Goal: Task Accomplishment & Management: Contribute content

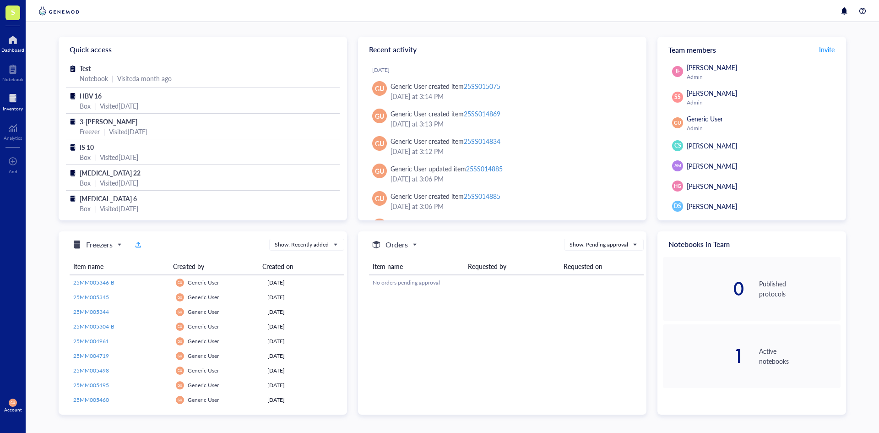
click at [16, 102] on div at bounding box center [13, 98] width 20 height 15
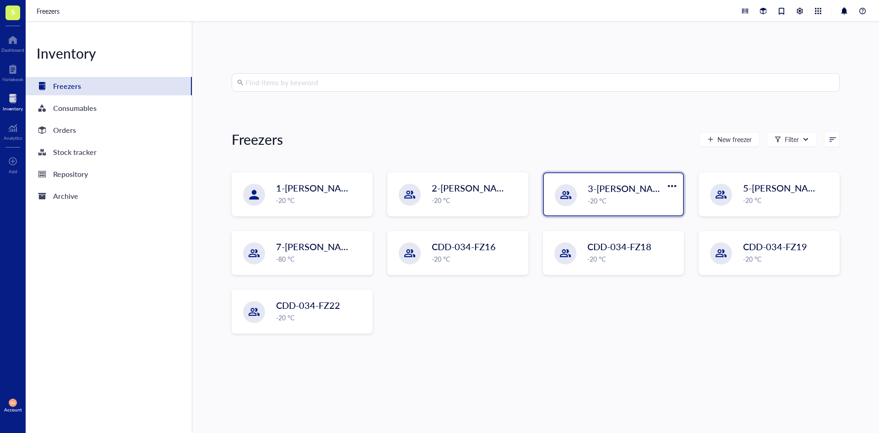
click at [634, 185] on span "3-[PERSON_NAME]" at bounding box center [629, 188] width 82 height 13
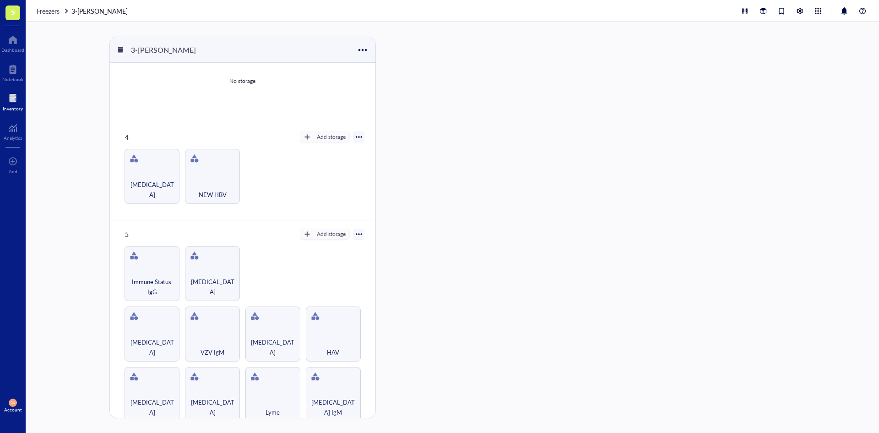
scroll to position [232, 0]
click at [150, 180] on div "[MEDICAL_DATA]" at bounding box center [152, 188] width 46 height 20
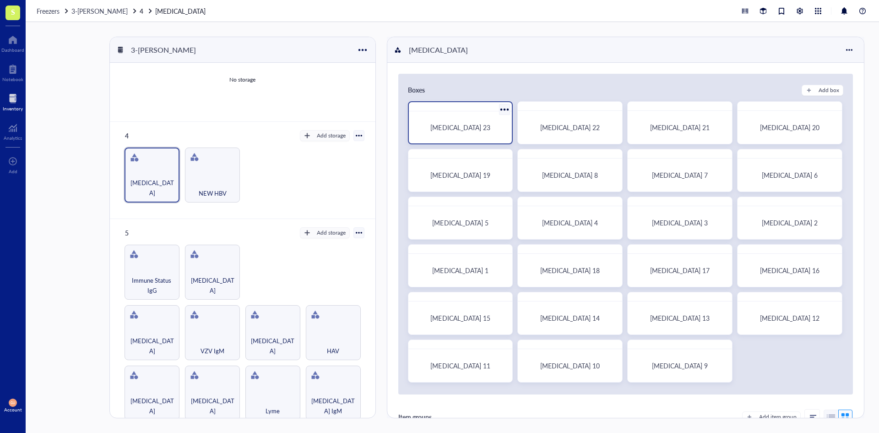
click at [471, 131] on div "[MEDICAL_DATA] 23" at bounding box center [461, 127] width 96 height 25
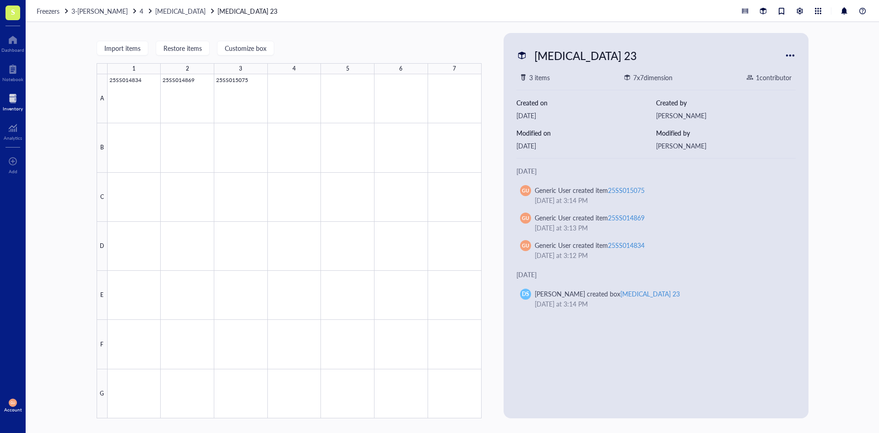
click at [89, 8] on span "3-[PERSON_NAME]" at bounding box center [99, 10] width 56 height 9
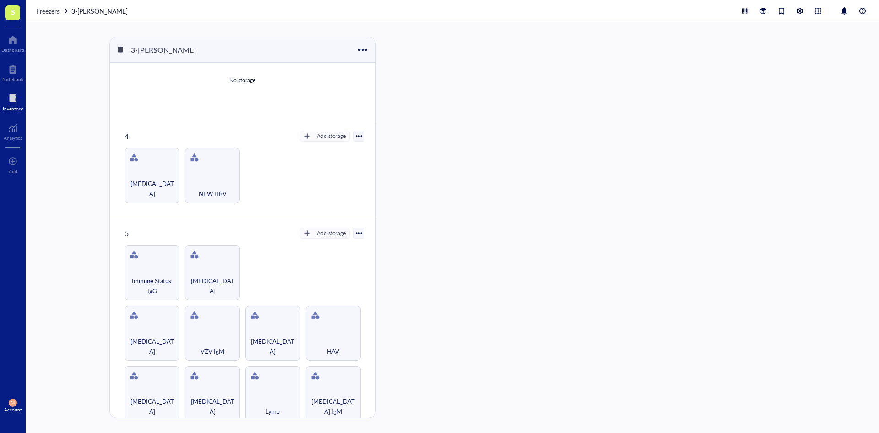
scroll to position [232, 0]
click at [159, 395] on div "[MEDICAL_DATA]" at bounding box center [152, 405] width 46 height 20
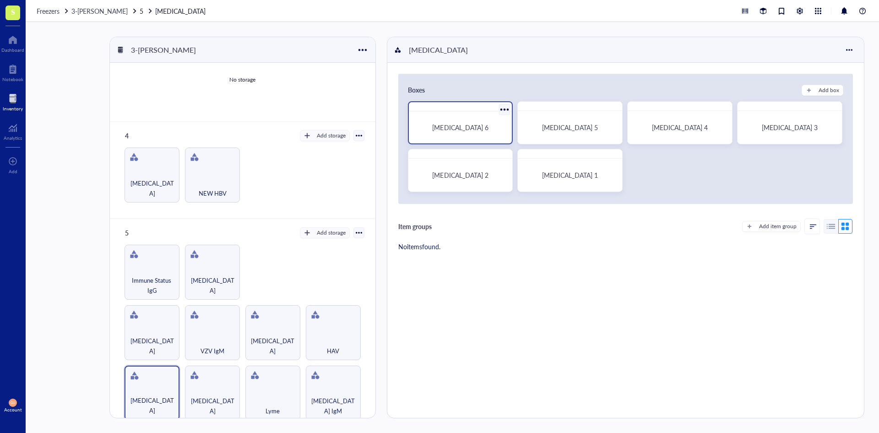
click at [489, 128] on div "[MEDICAL_DATA] 6" at bounding box center [460, 127] width 81 height 8
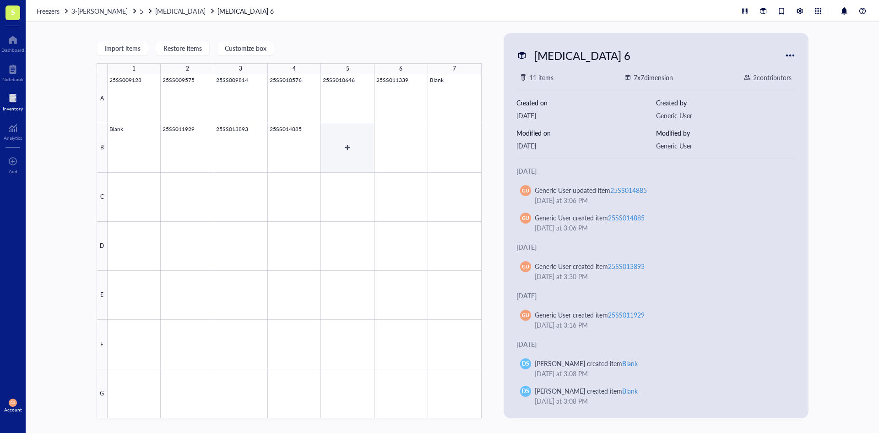
click at [352, 142] on div at bounding box center [295, 246] width 374 height 344
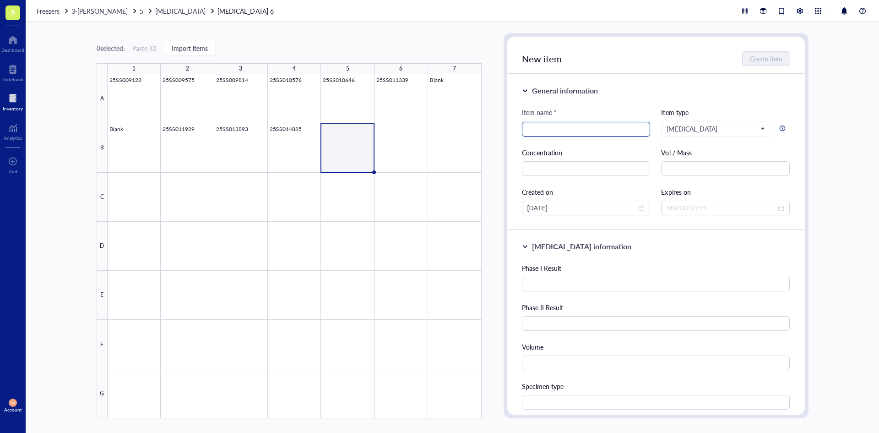
click at [547, 126] on input "search" at bounding box center [586, 129] width 118 height 14
type input "25SS015084"
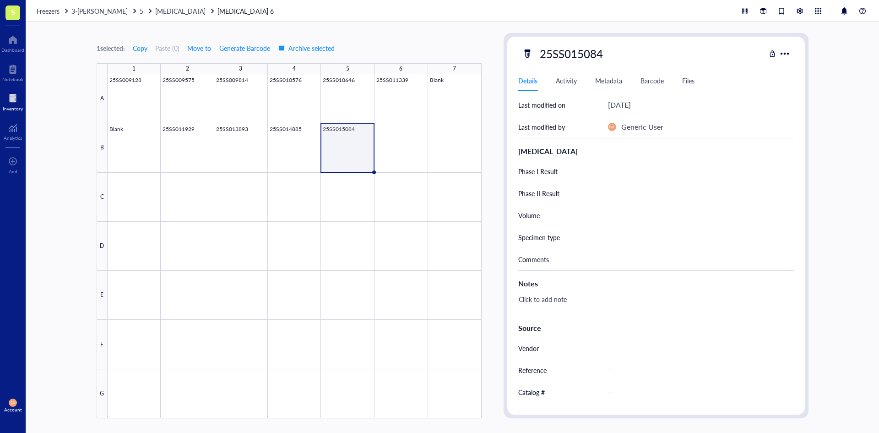
scroll to position [183, 0]
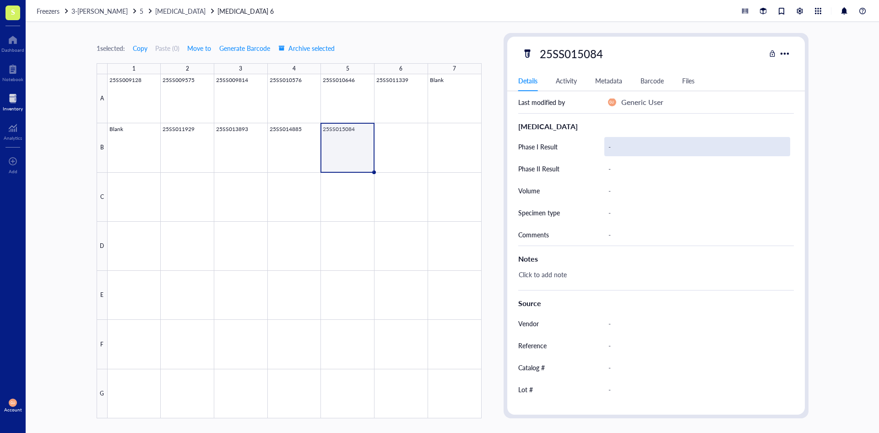
click at [665, 144] on div "-" at bounding box center [697, 146] width 186 height 19
type input "1:32"
click at [647, 173] on div "-" at bounding box center [697, 168] width 186 height 19
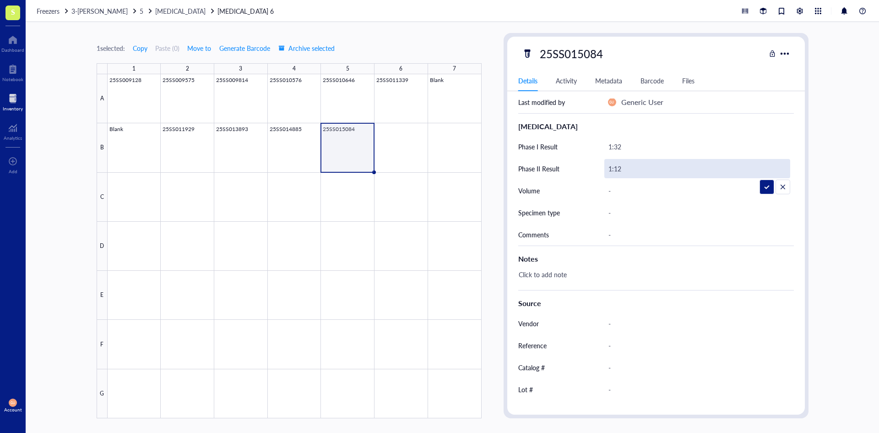
type input "1:128"
click at [652, 195] on div "-" at bounding box center [697, 190] width 186 height 19
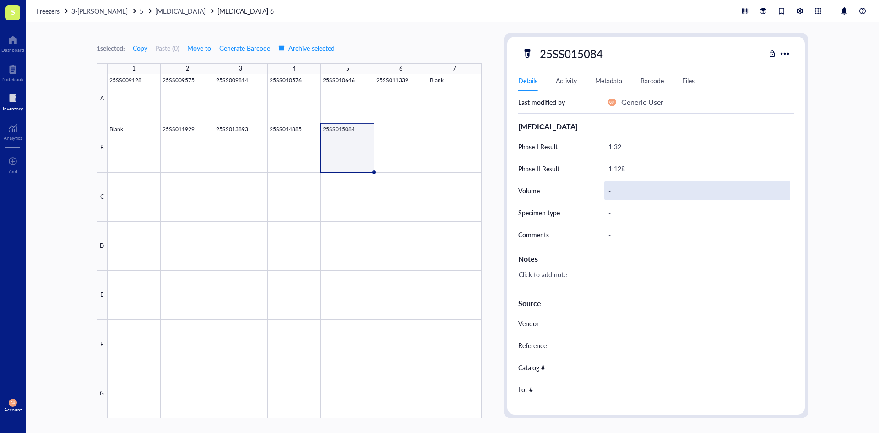
scroll to position [220, 0]
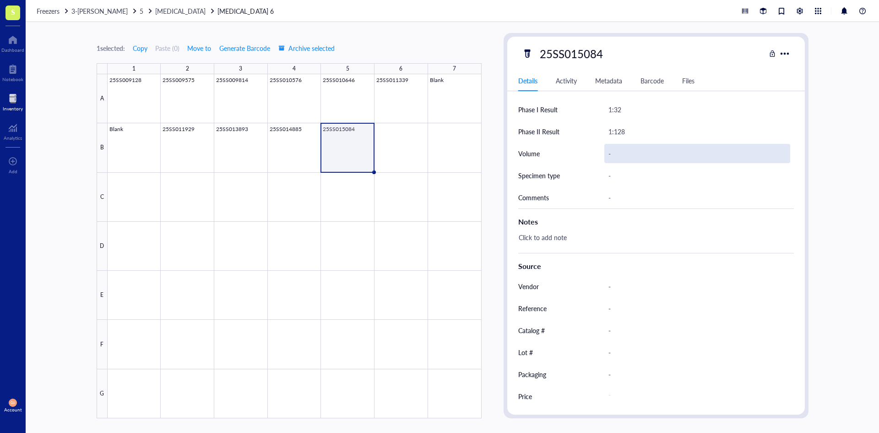
click at [621, 150] on div "-" at bounding box center [697, 153] width 186 height 19
type input "1.0 mL"
click at [628, 178] on div "-" at bounding box center [697, 175] width 186 height 19
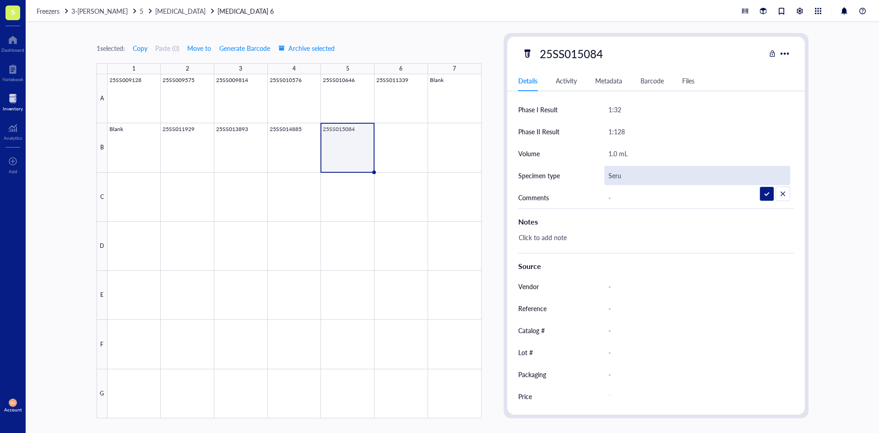
type input "Serum"
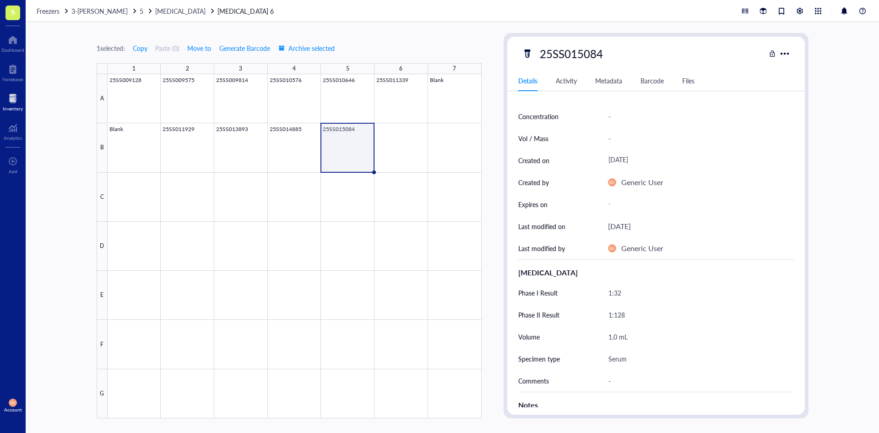
scroll to position [0, 0]
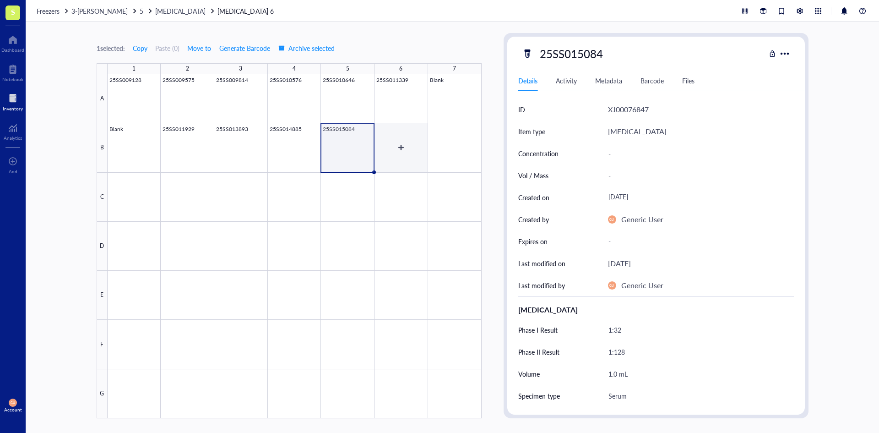
click at [399, 144] on div at bounding box center [295, 246] width 374 height 344
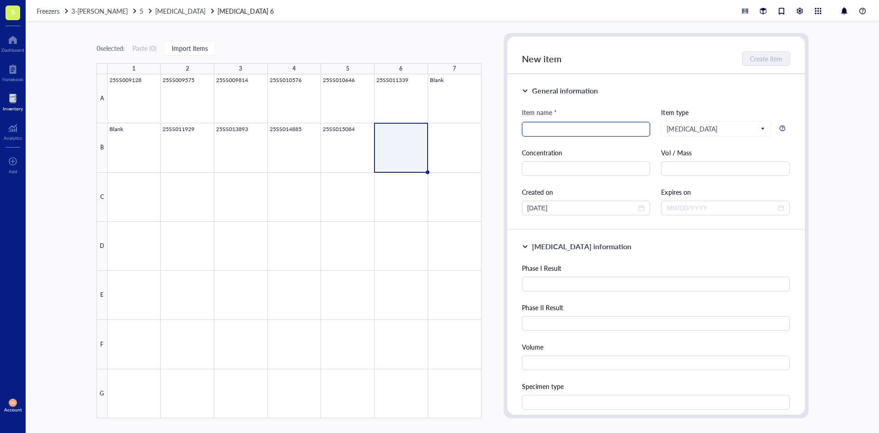
click at [536, 129] on input "search" at bounding box center [586, 129] width 118 height 14
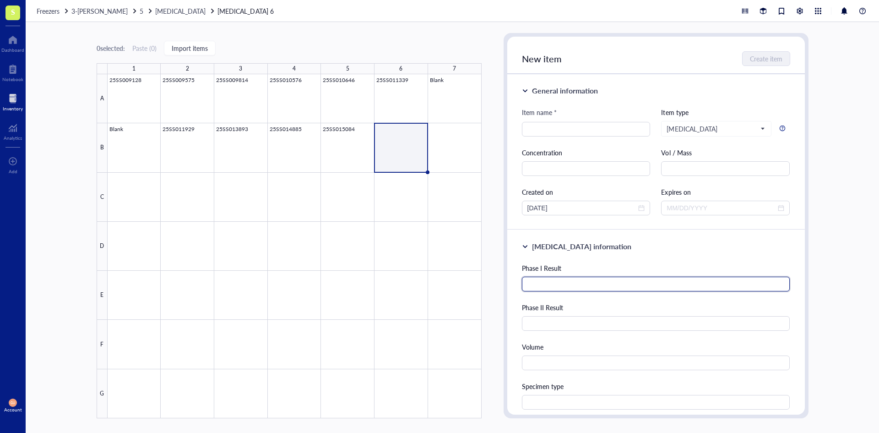
click at [591, 284] on input "text" at bounding box center [656, 284] width 268 height 15
type input "1:64"
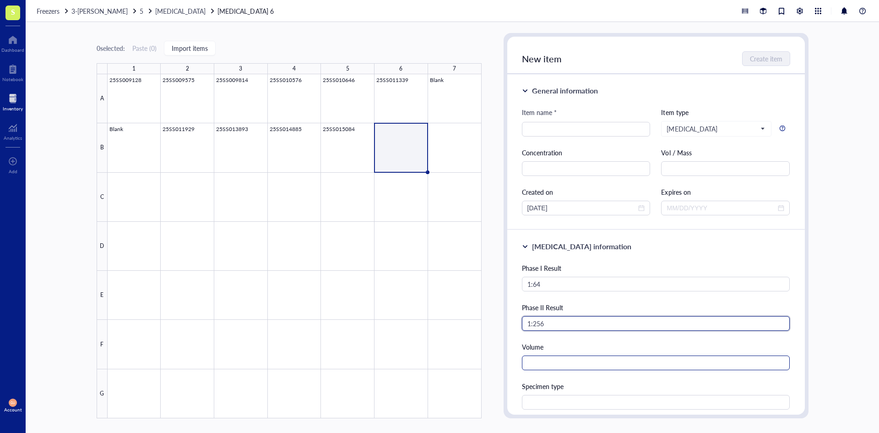
type input "1:256"
click at [550, 362] on input "text" at bounding box center [656, 362] width 268 height 15
type input "0.5 mL"
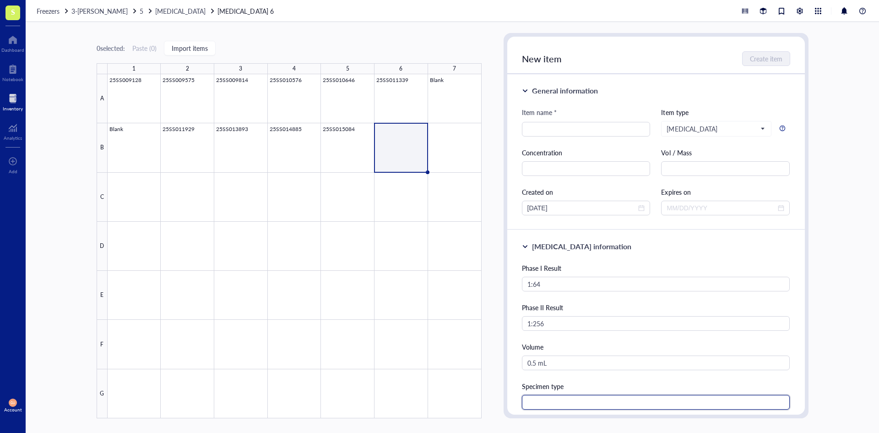
click at [557, 400] on input "text" at bounding box center [656, 402] width 268 height 15
click at [555, 122] on div at bounding box center [586, 129] width 129 height 15
type input "Serum"
type input "25SS015359"
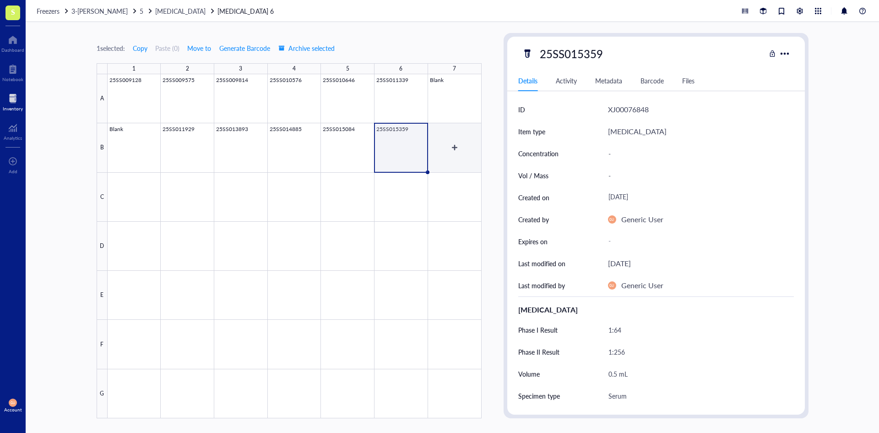
click at [466, 141] on div at bounding box center [295, 246] width 374 height 344
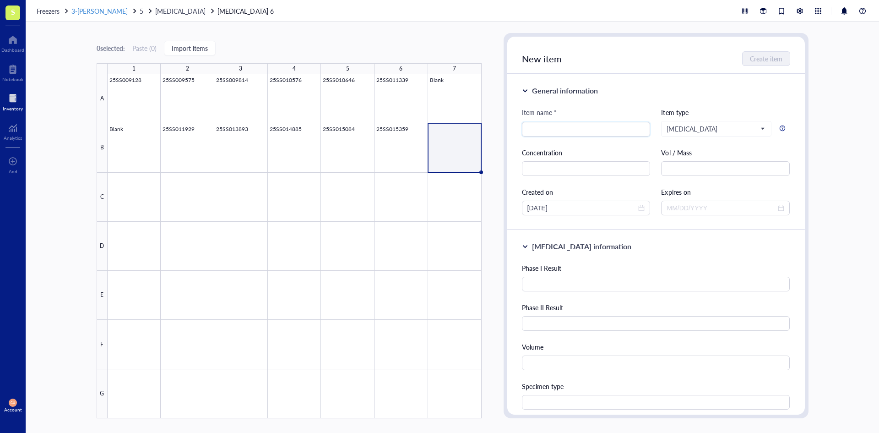
click at [106, 13] on span "3-[PERSON_NAME]" at bounding box center [99, 10] width 56 height 9
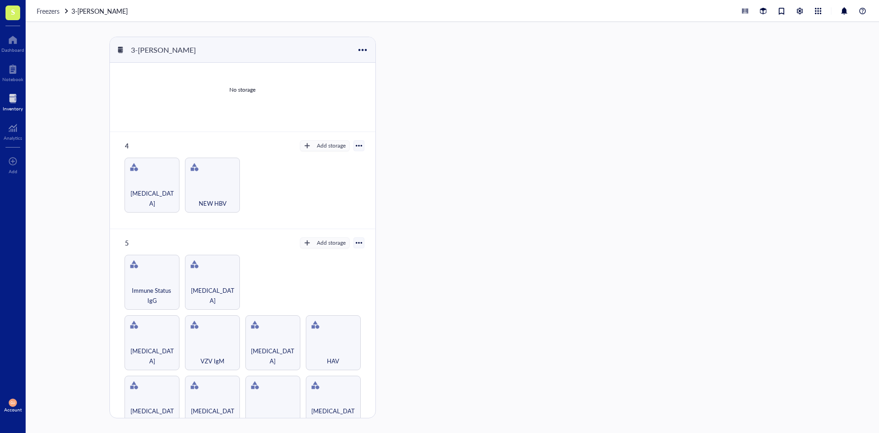
scroll to position [232, 0]
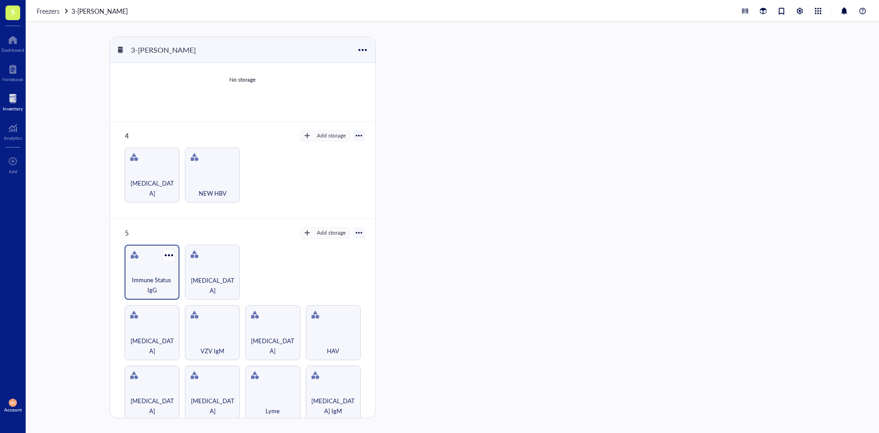
click at [163, 277] on span "Immune Status IgG" at bounding box center [152, 285] width 46 height 20
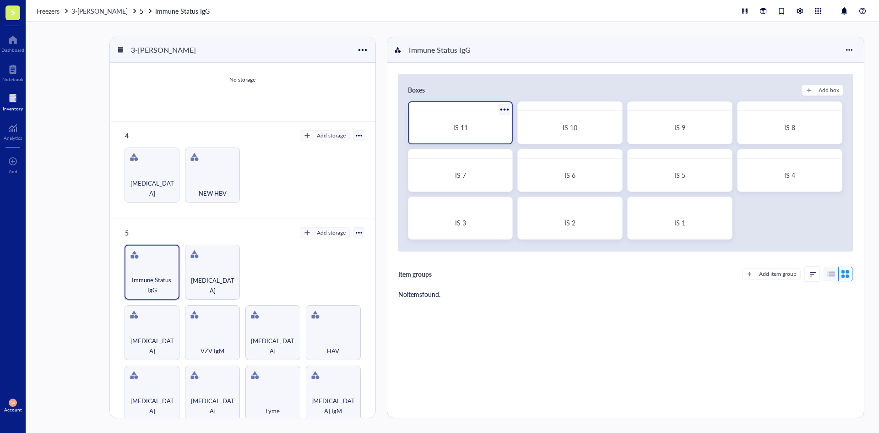
click at [478, 132] on div "IS 11" at bounding box center [461, 127] width 96 height 25
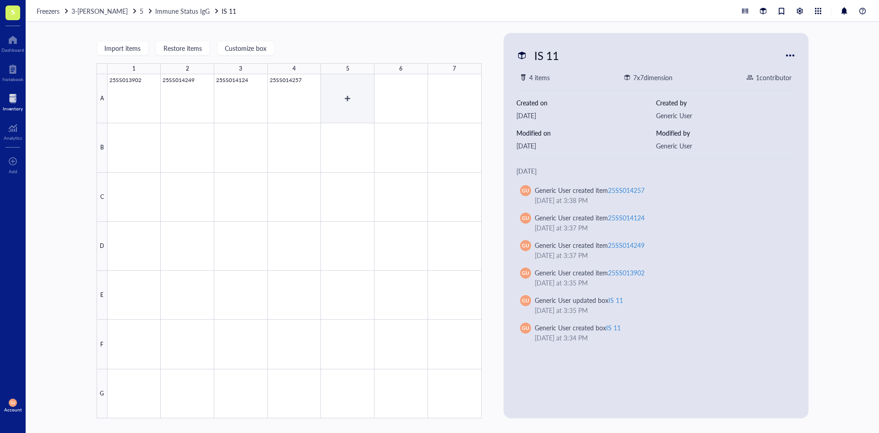
click at [364, 92] on div at bounding box center [295, 246] width 374 height 344
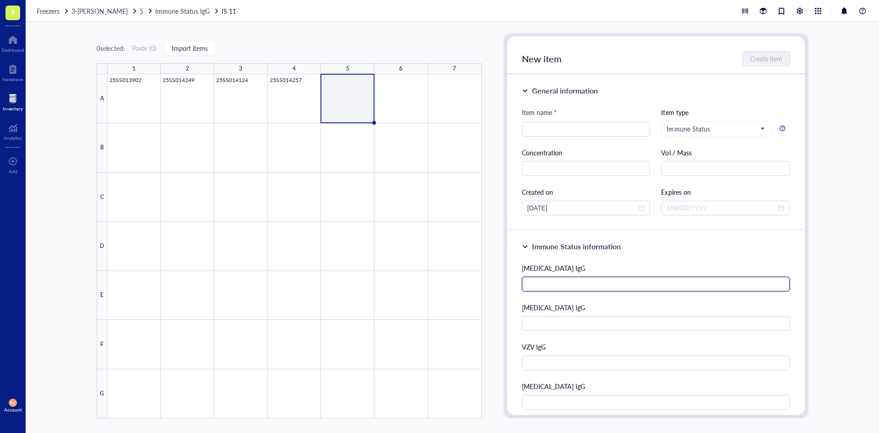
drag, startPoint x: 574, startPoint y: 286, endPoint x: 580, endPoint y: 286, distance: 6.0
click at [574, 286] on input "text" at bounding box center [656, 284] width 268 height 15
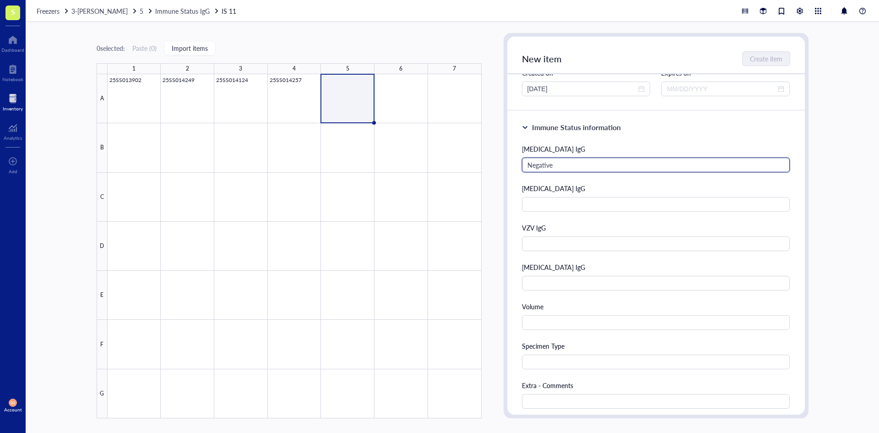
scroll to position [137, 0]
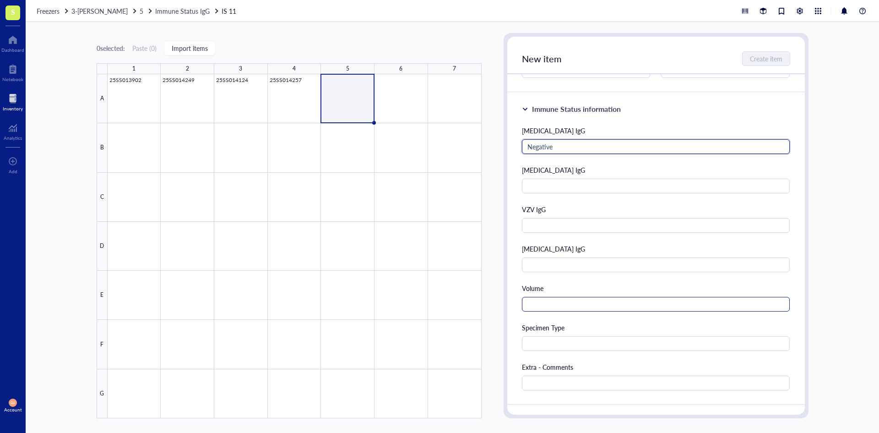
type input "Negative"
click at [550, 303] on input "text" at bounding box center [656, 304] width 268 height 15
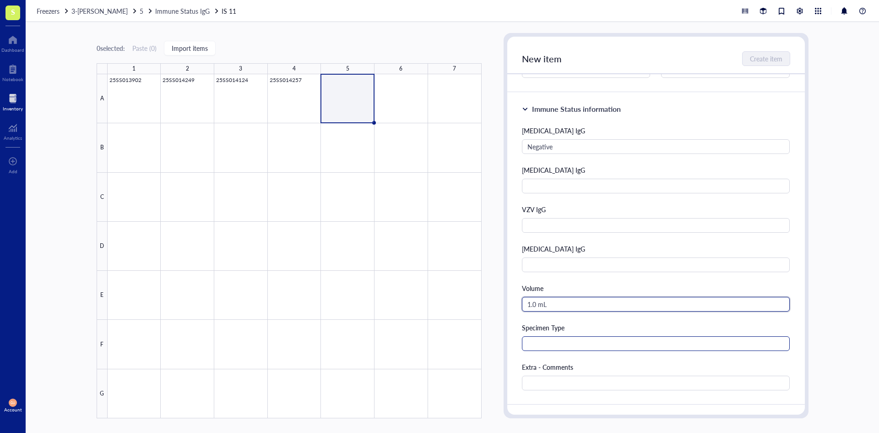
type input "1.0 mL"
click at [581, 341] on input "text" at bounding box center [656, 343] width 268 height 15
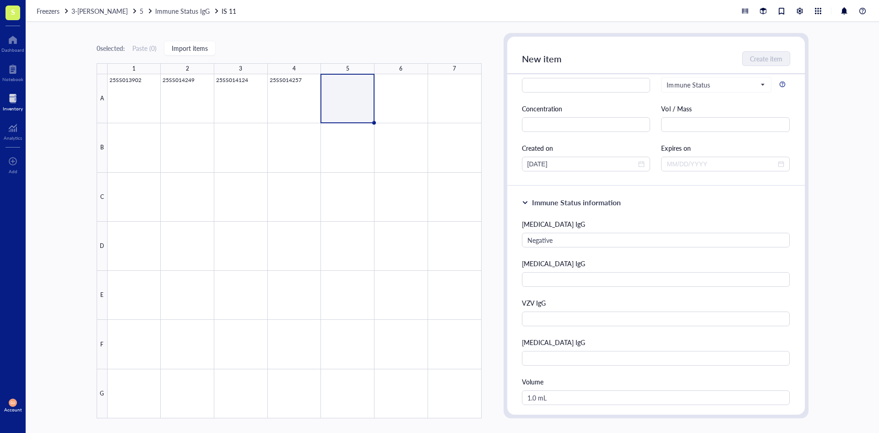
scroll to position [0, 0]
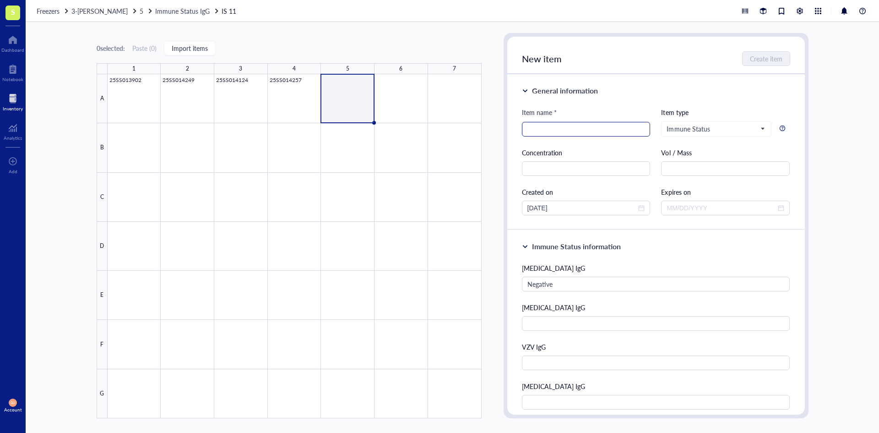
type input "Serum"
click at [558, 125] on input "search" at bounding box center [586, 129] width 118 height 14
type input "25SS015102"
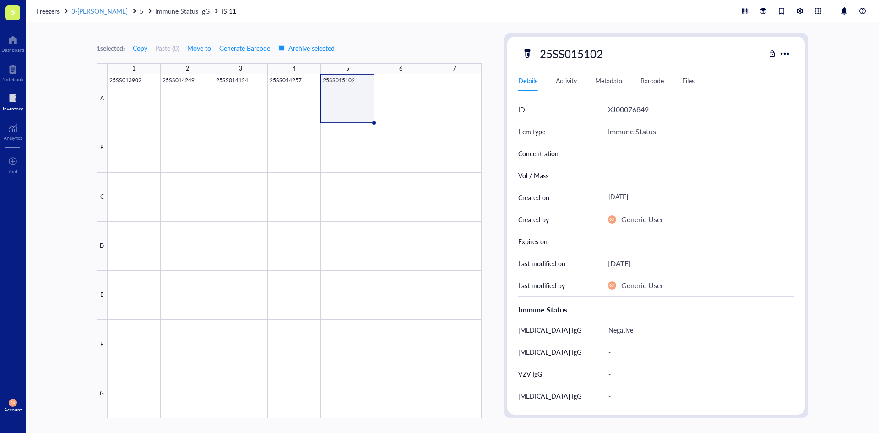
click at [97, 13] on span "3-[PERSON_NAME]" at bounding box center [99, 10] width 56 height 9
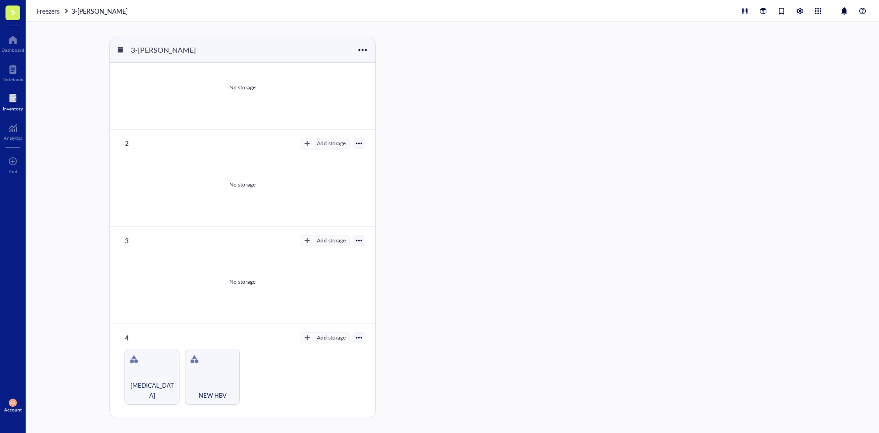
scroll to position [183, 0]
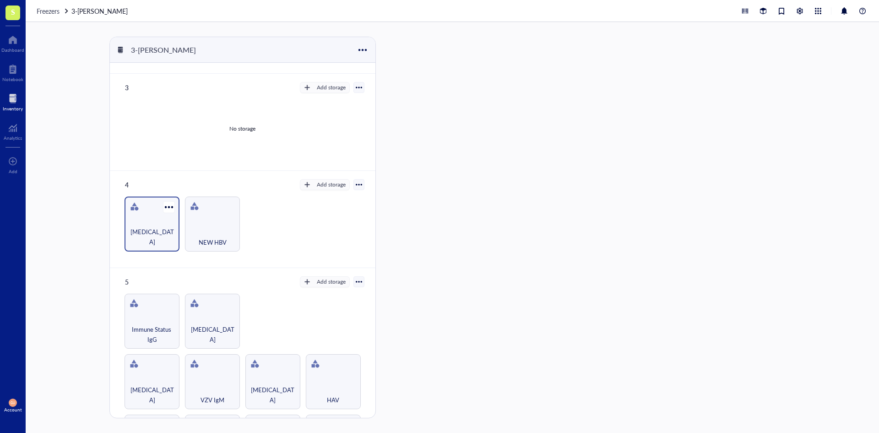
click at [162, 224] on div "[MEDICAL_DATA]" at bounding box center [152, 223] width 55 height 55
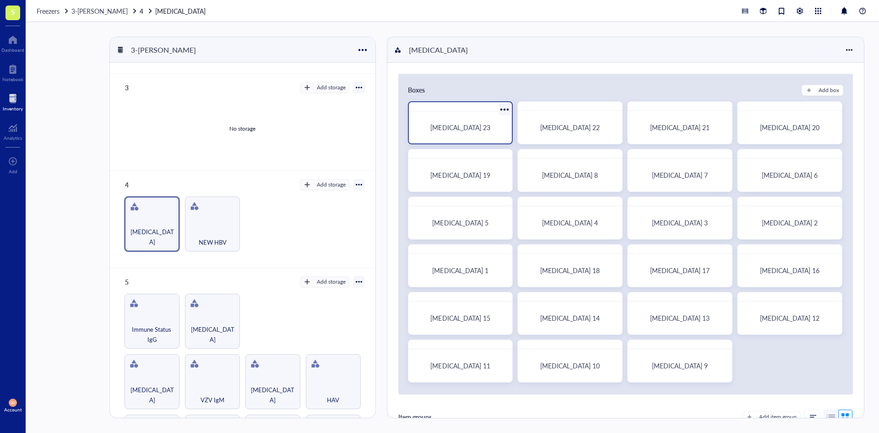
click at [477, 132] on div "[MEDICAL_DATA] 23" at bounding box center [461, 127] width 96 height 25
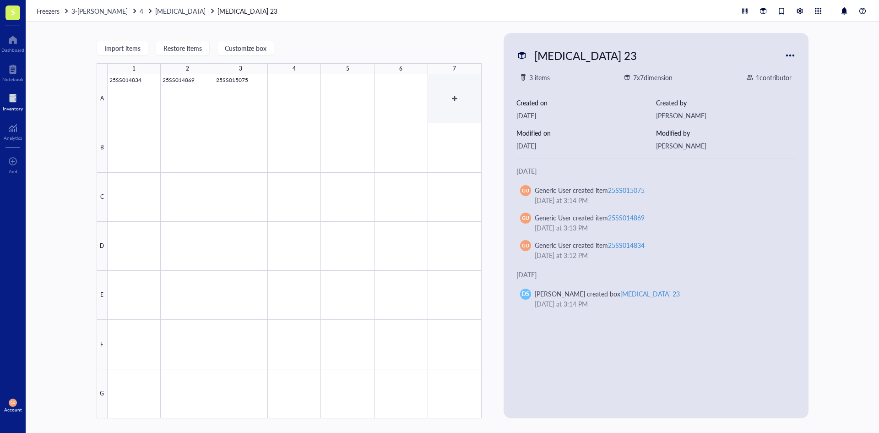
click at [452, 87] on div at bounding box center [295, 246] width 374 height 344
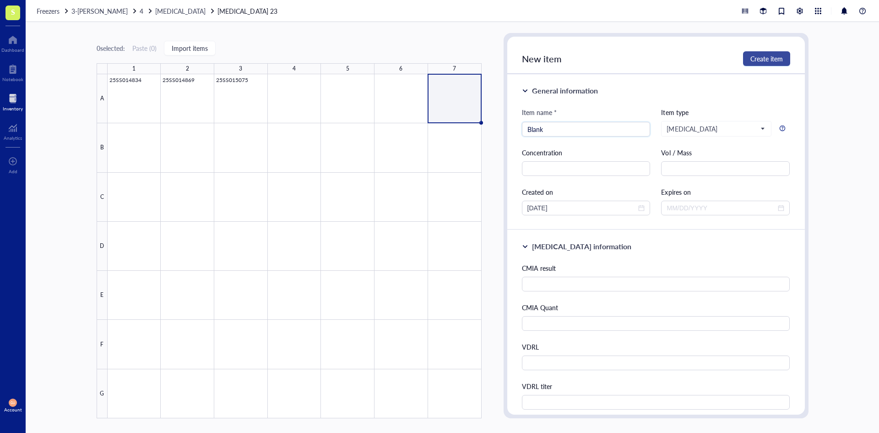
type input "Blank"
click at [782, 60] on span "Create item" at bounding box center [766, 58] width 33 height 7
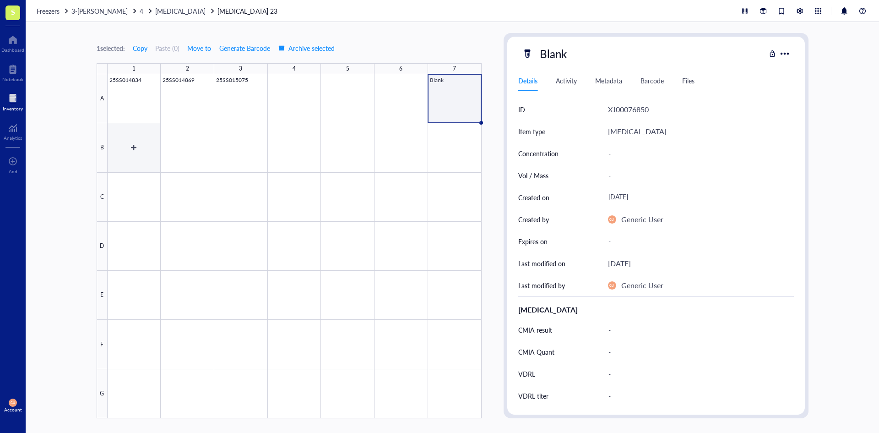
click at [137, 141] on div at bounding box center [295, 246] width 374 height 344
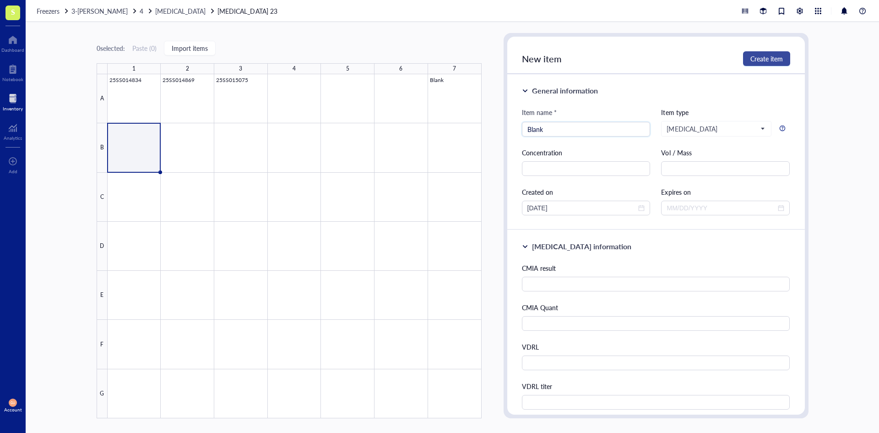
type input "Blank"
click at [777, 61] on span "Create item" at bounding box center [766, 58] width 33 height 7
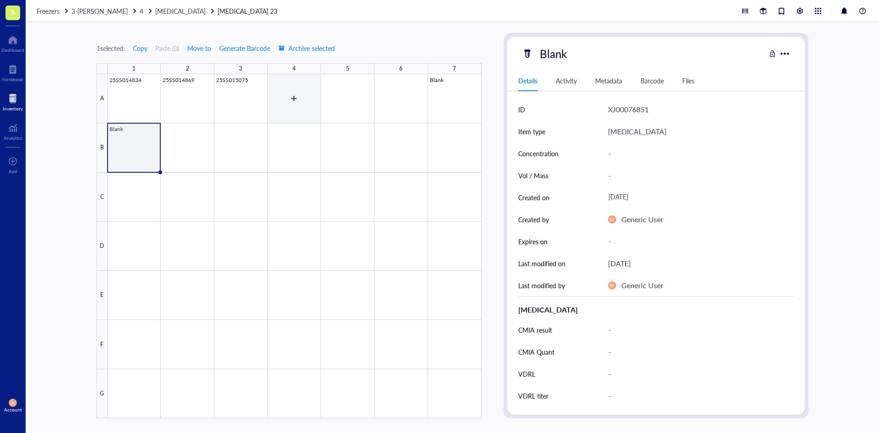
click at [271, 96] on div at bounding box center [295, 246] width 374 height 344
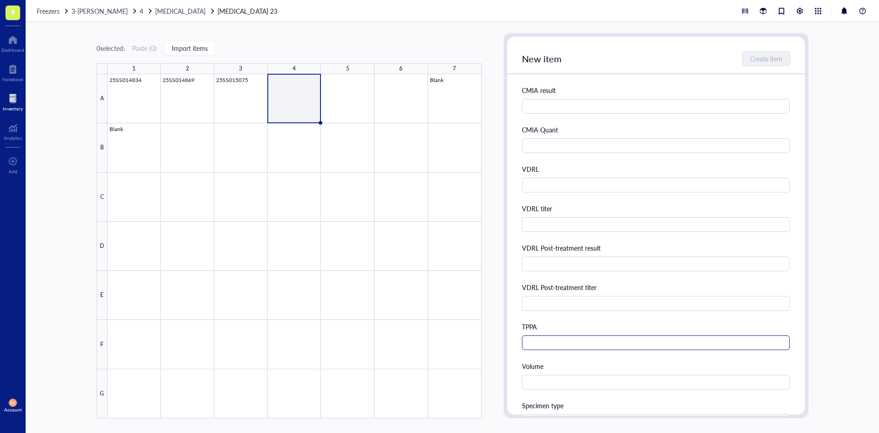
scroll to position [183, 0]
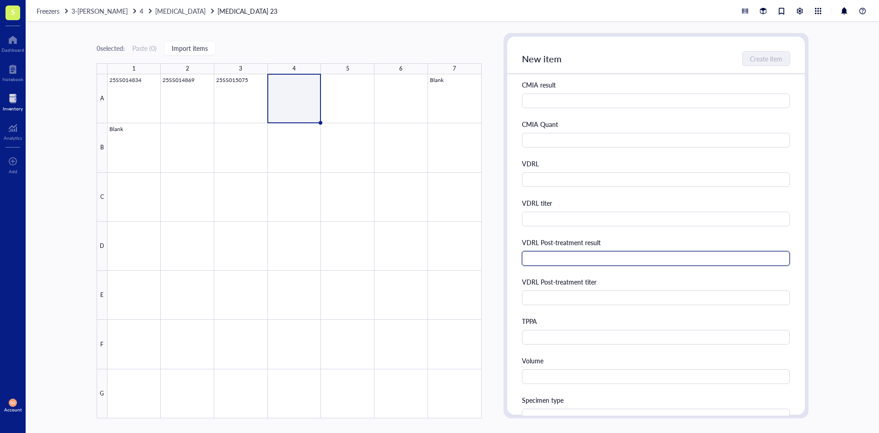
click at [598, 255] on input "text" at bounding box center [656, 258] width 268 height 15
click at [554, 260] on input "text" at bounding box center [656, 258] width 268 height 15
type input "Reactive"
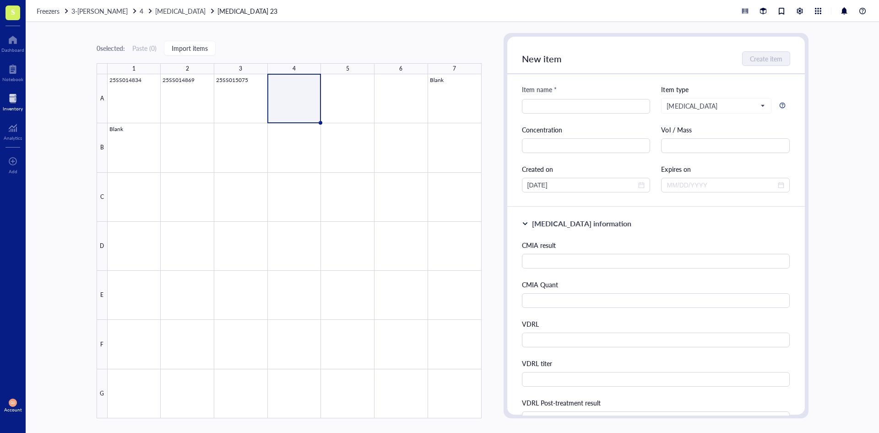
scroll to position [0, 0]
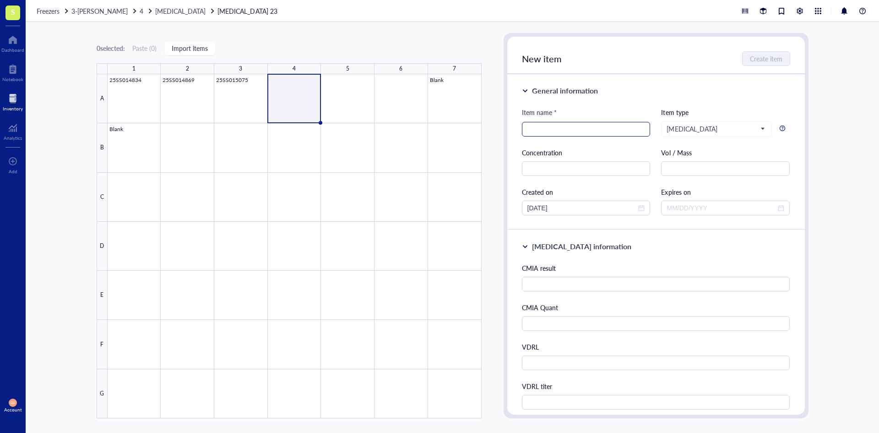
type input "1:1"
click at [553, 132] on input "search" at bounding box center [586, 129] width 118 height 14
type input "25SS015354"
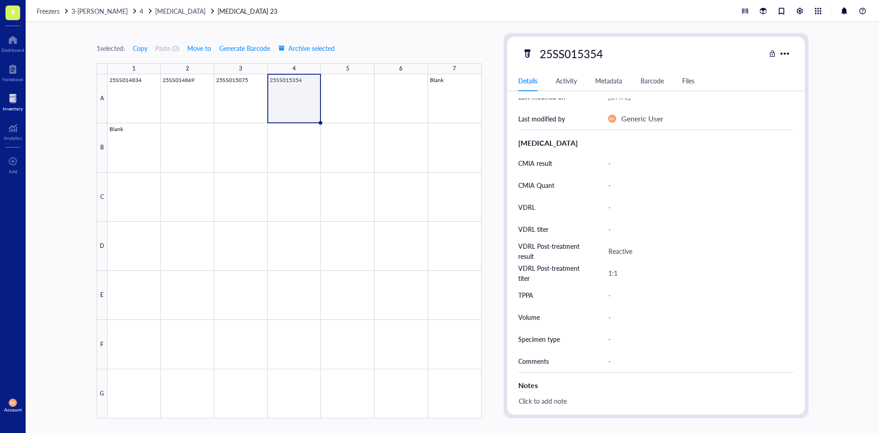
scroll to position [229, 0]
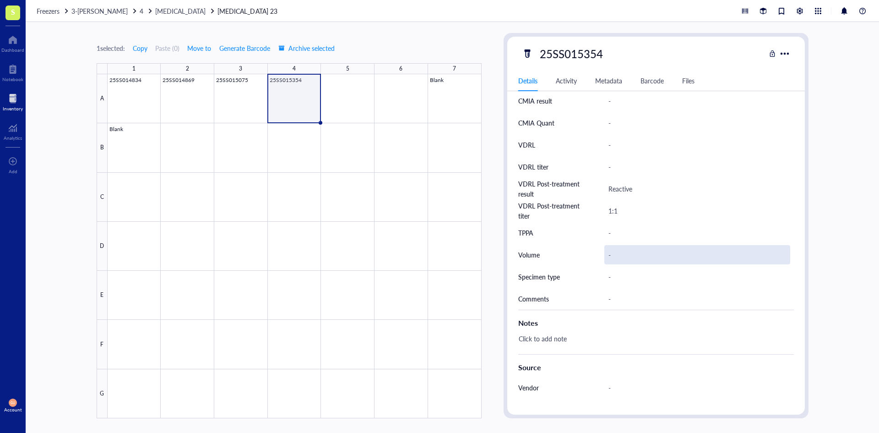
click at [623, 260] on div "-" at bounding box center [697, 254] width 186 height 19
type input "2.5 mL"
click at [618, 276] on div "-" at bounding box center [697, 276] width 186 height 19
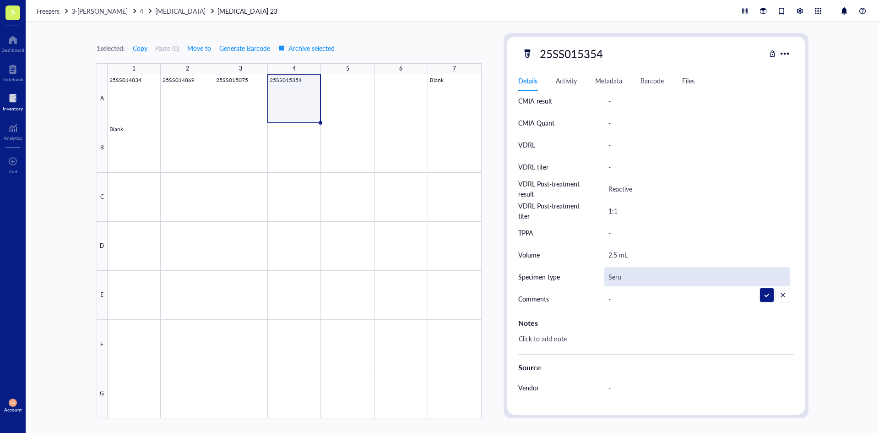
type input "Serum"
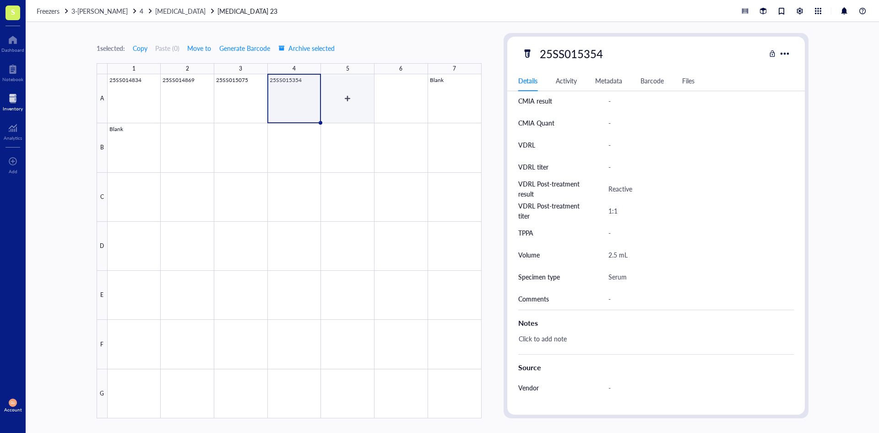
click at [336, 97] on div at bounding box center [295, 246] width 374 height 344
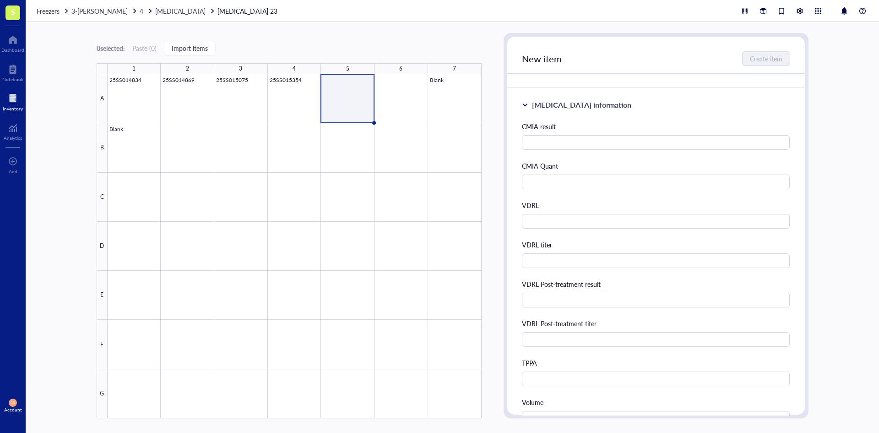
scroll to position [183, 0]
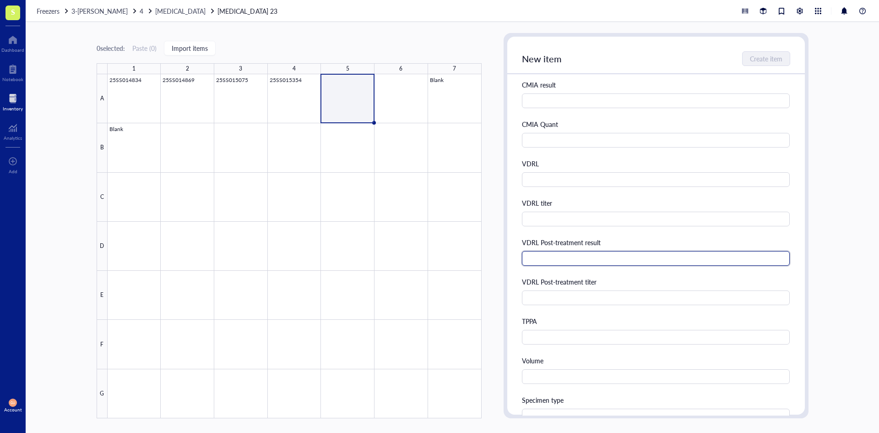
click at [587, 260] on input "text" at bounding box center [656, 258] width 268 height 15
type input "Reactive"
type input "1:64"
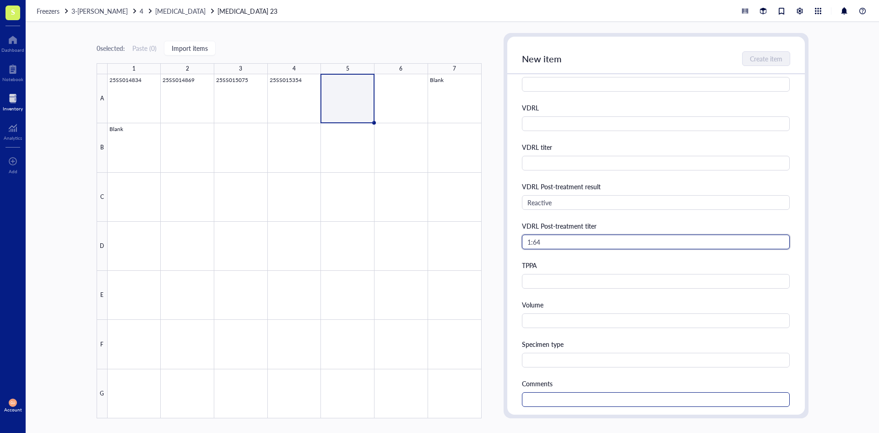
scroll to position [366, 0]
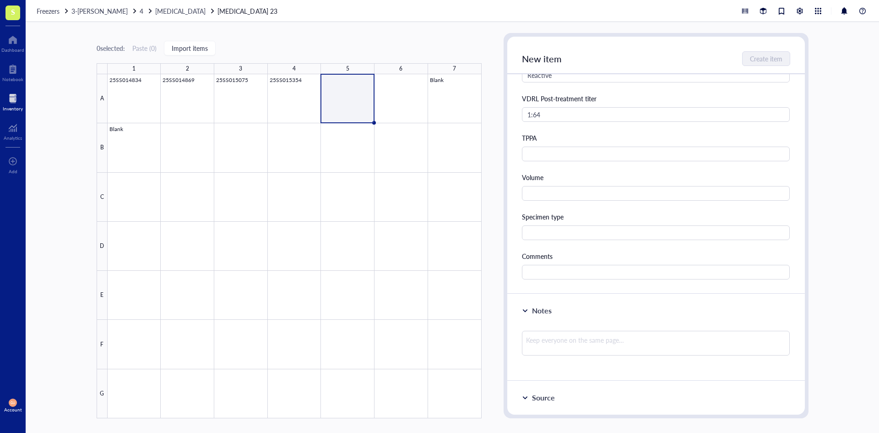
click at [565, 201] on div "CMIA result CMIA Quant VDRL VDRL titer VDRL Post-treatment result Reactive VDRL…" at bounding box center [656, 88] width 268 height 383
click at [570, 193] on input "text" at bounding box center [656, 193] width 268 height 15
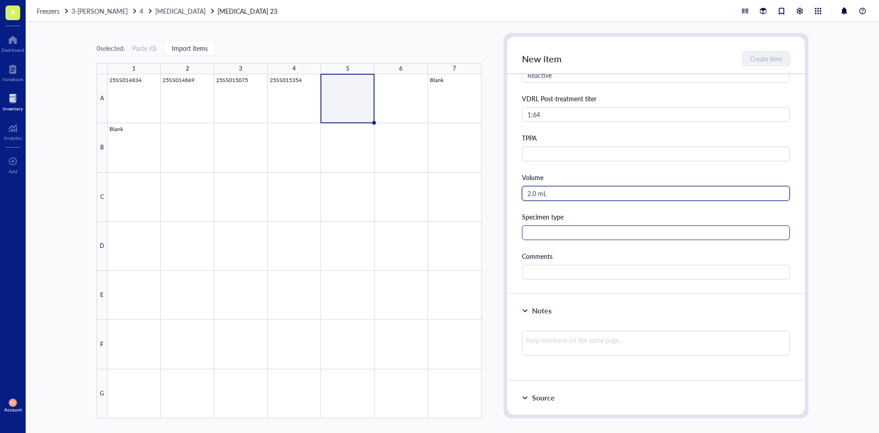
type input "2.0 mL"
click at [570, 228] on input "text" at bounding box center [656, 232] width 268 height 15
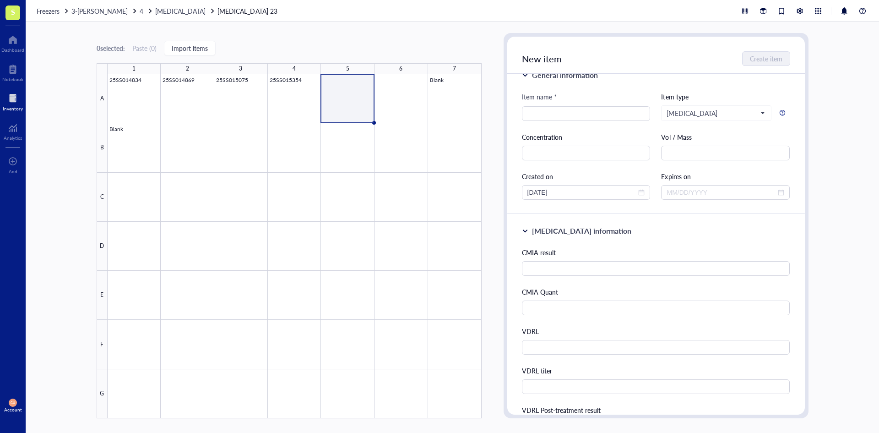
scroll to position [0, 0]
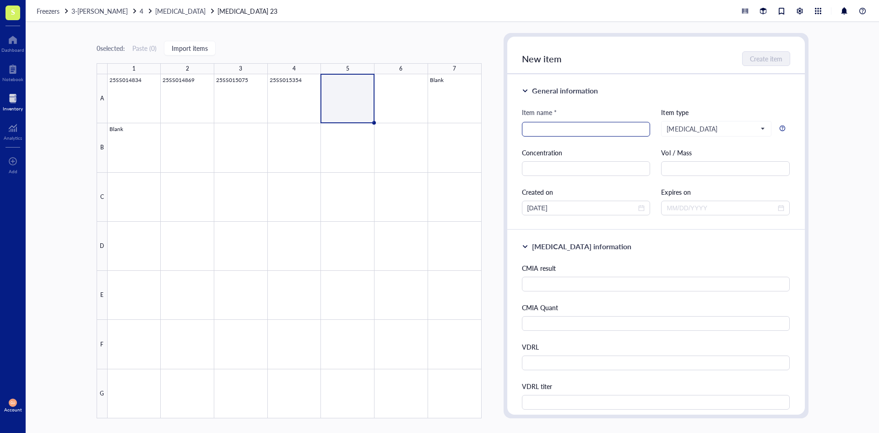
type input "Serum"
click at [543, 127] on input "search" at bounding box center [586, 129] width 118 height 14
type input "25SS015362"
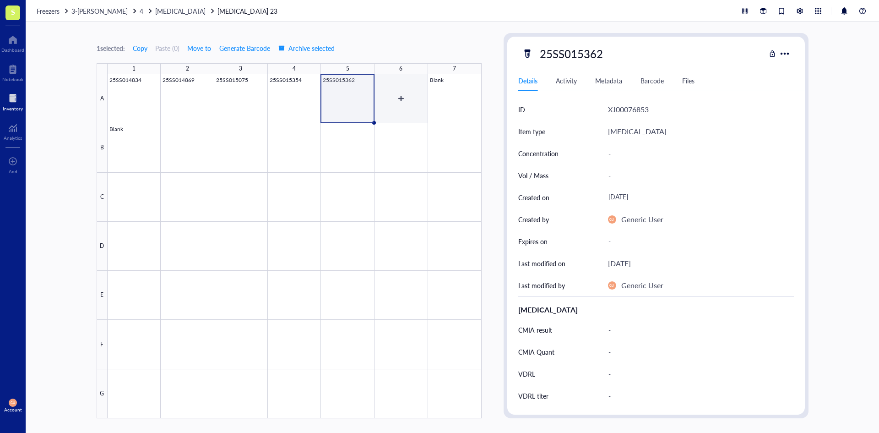
click at [409, 102] on div at bounding box center [295, 246] width 374 height 344
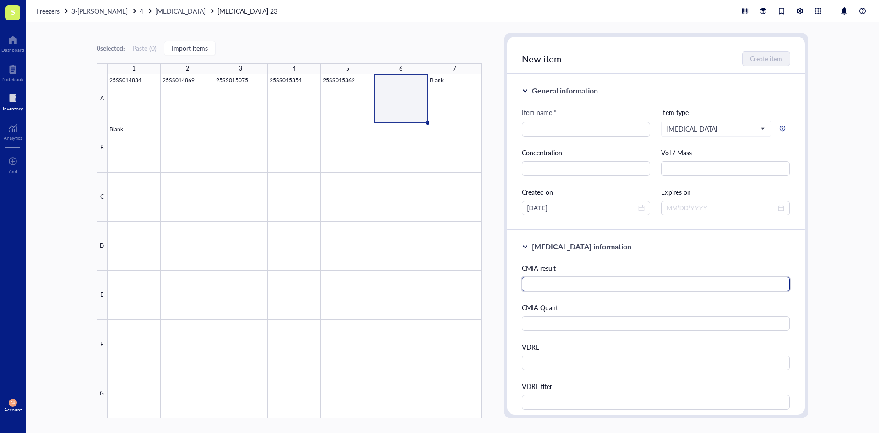
click at [548, 282] on input "text" at bounding box center [656, 284] width 268 height 15
type input "Reactive"
type input "18.43"
type input "Reactive"
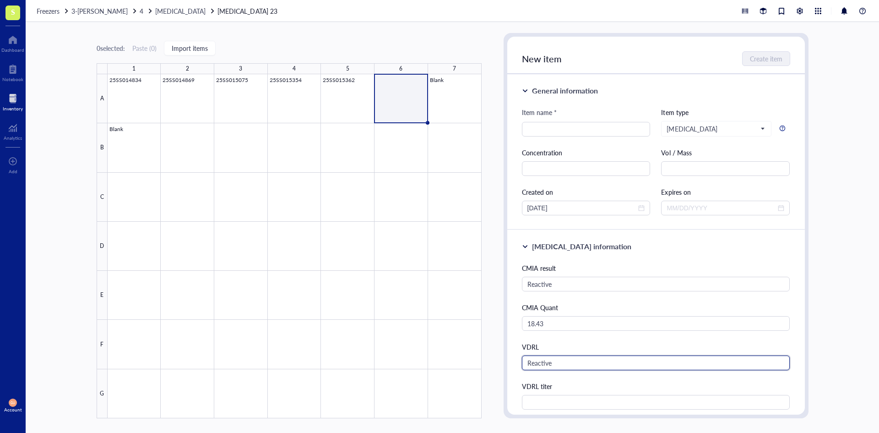
drag, startPoint x: 561, startPoint y: 362, endPoint x: 491, endPoint y: 360, distance: 70.1
click at [491, 360] on div "0 selected: Paste ( 0 ) Import items 1 2 3 4 5 6 7 A B C D E F G 25SS014834 25S…" at bounding box center [452, 227] width 853 height 411
type input "Nonreactive"
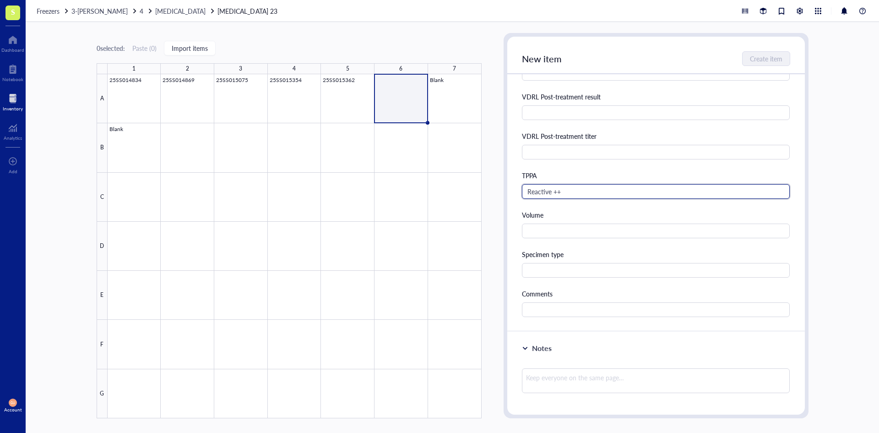
scroll to position [334, 0]
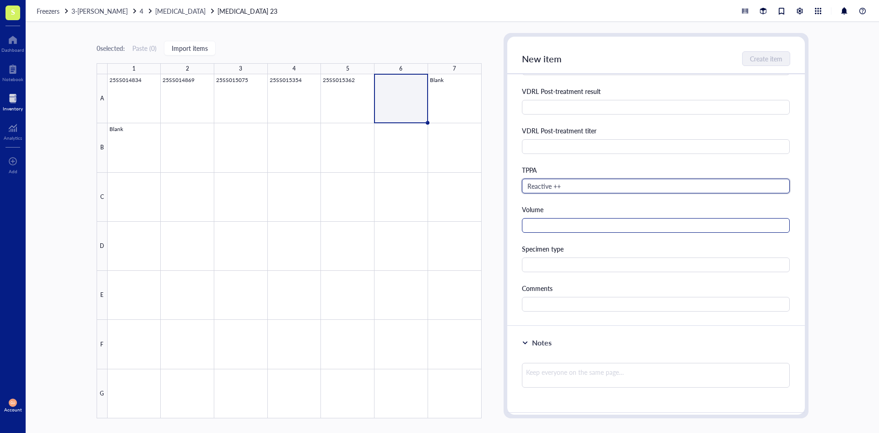
type input "Reactive ++"
click at [613, 228] on input "text" at bounding box center [656, 225] width 268 height 15
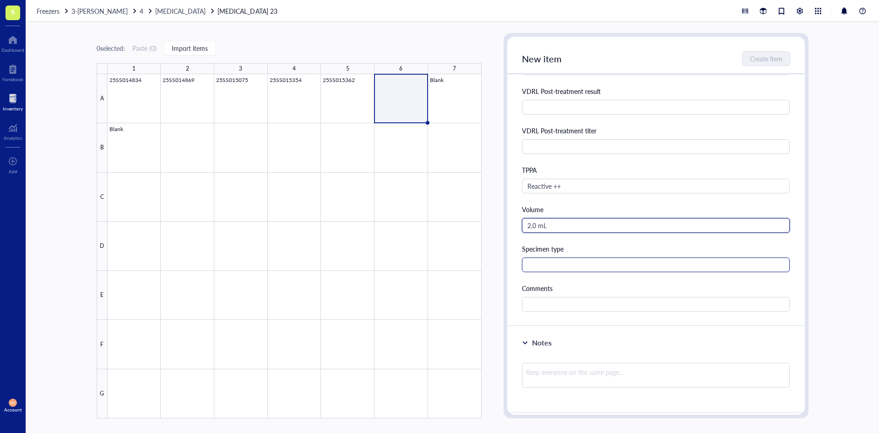
type input "2.0 mL"
click at [578, 259] on input "text" at bounding box center [656, 264] width 268 height 15
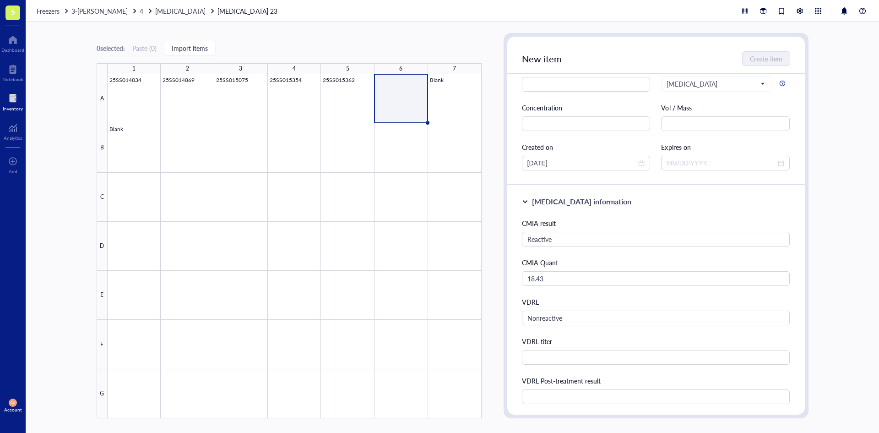
scroll to position [0, 0]
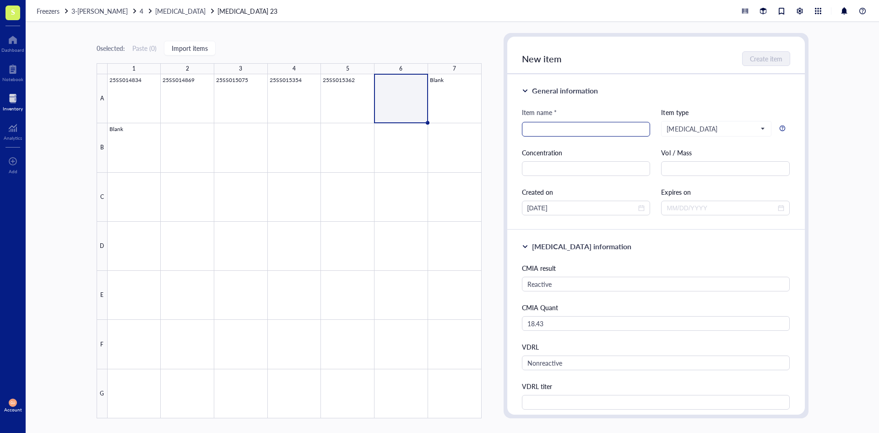
type input "Serum"
click at [555, 129] on input "search" at bounding box center [586, 129] width 118 height 14
type input "25SS015422"
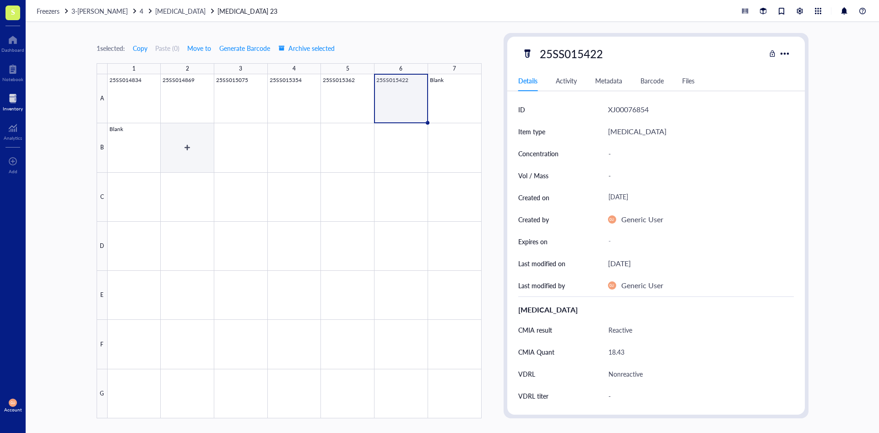
click at [177, 160] on div at bounding box center [295, 246] width 374 height 344
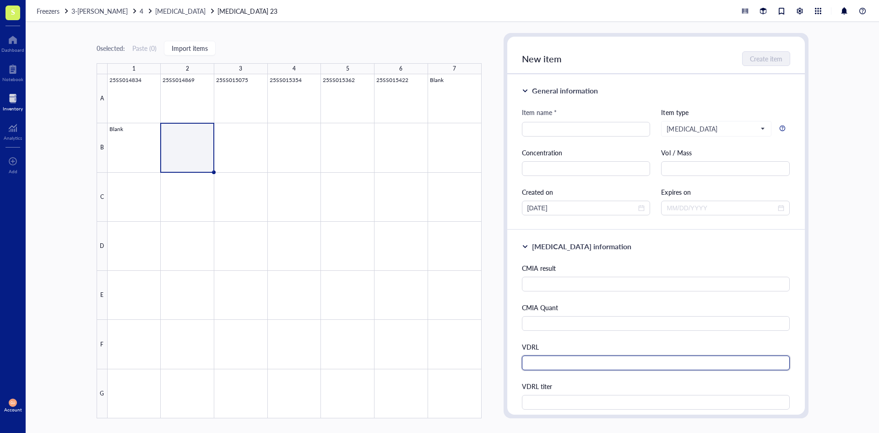
click at [536, 366] on input "text" at bounding box center [656, 362] width 268 height 15
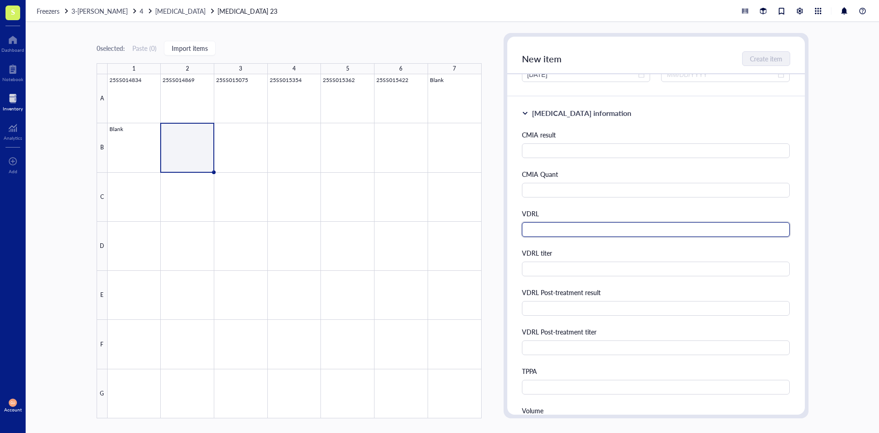
scroll to position [137, 0]
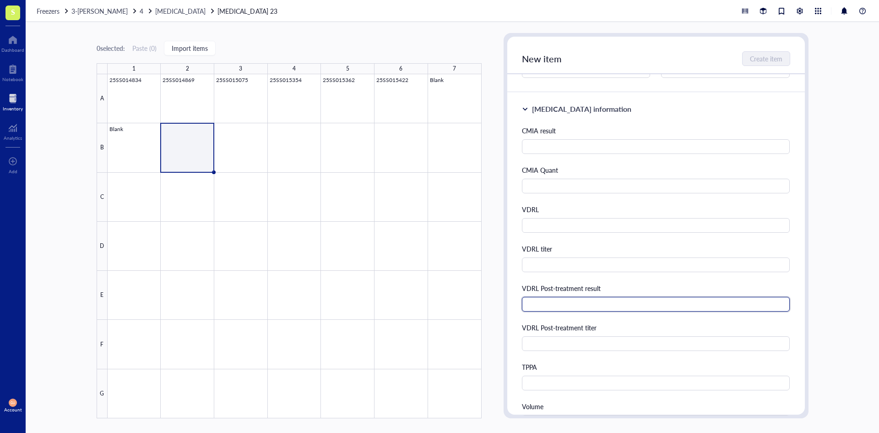
click at [549, 302] on input "text" at bounding box center [656, 304] width 268 height 15
type input "Reactive"
type input "1"
click at [530, 306] on input "Reactive" at bounding box center [656, 304] width 268 height 15
type input "Weakly reactive, prozone ruled out"
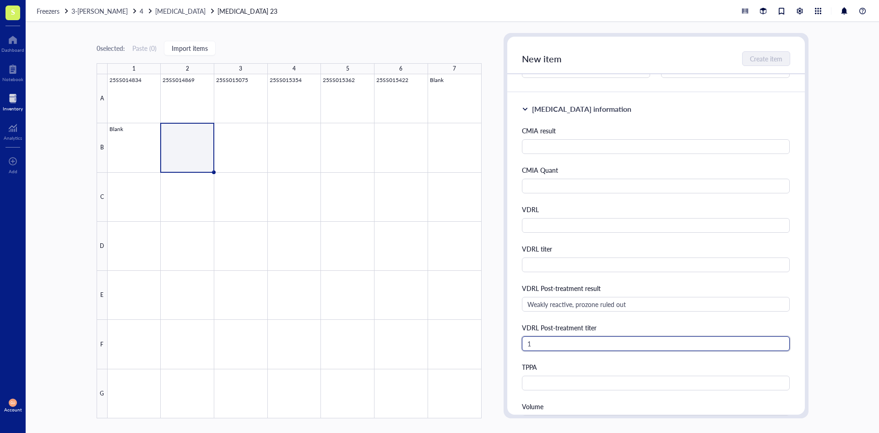
click at [545, 342] on input "1" at bounding box center [656, 343] width 268 height 15
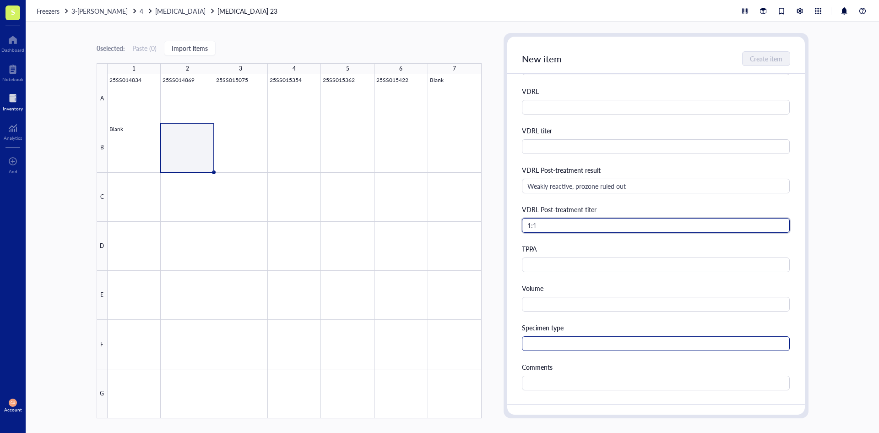
scroll to position [275, 0]
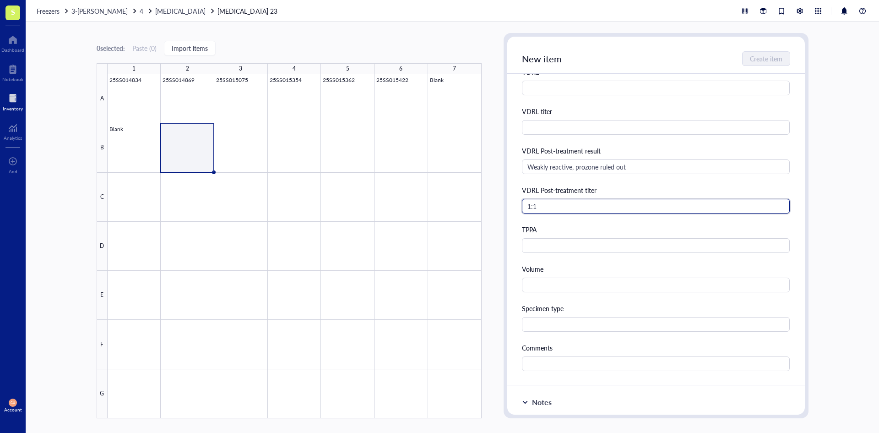
type input "1:1"
click at [578, 292] on div "CMIA result CMIA Quant VDRL VDRL titer VDRL Post-treatment result Weakly reacti…" at bounding box center [656, 179] width 268 height 383
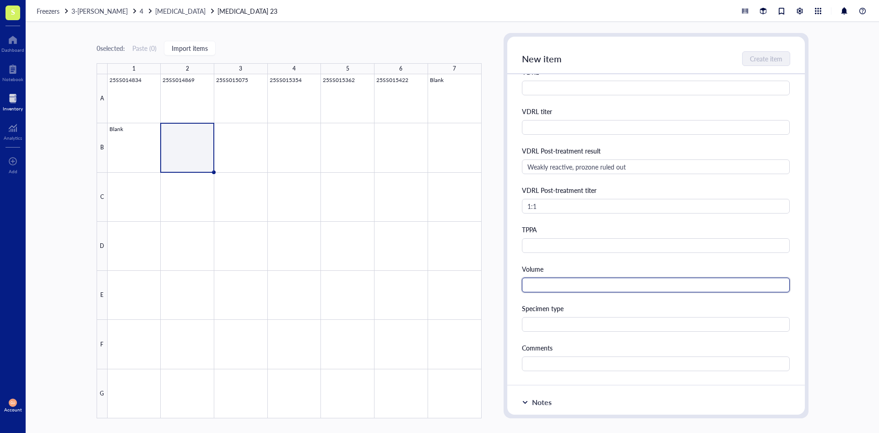
click at [580, 287] on input "text" at bounding box center [656, 284] width 268 height 15
type input "1.0 mL"
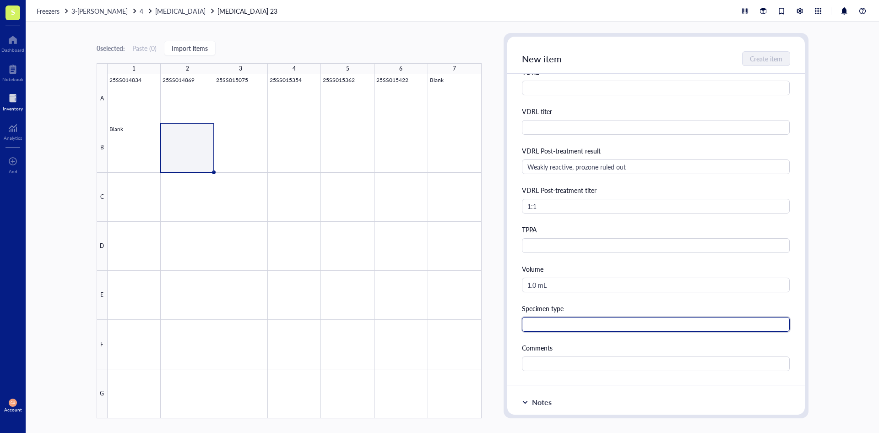
click at [556, 329] on input "text" at bounding box center [656, 324] width 268 height 15
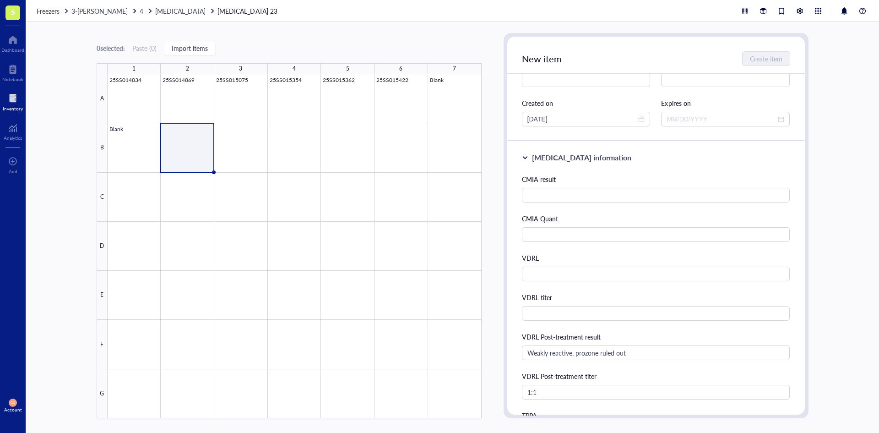
scroll to position [0, 0]
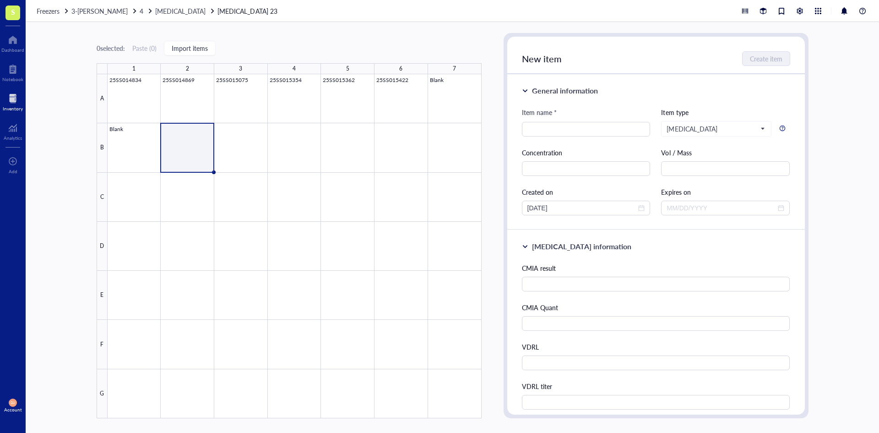
type input "Serum"
click at [565, 116] on div "Item name *" at bounding box center [586, 114] width 129 height 15
click at [563, 128] on input "search" at bounding box center [586, 129] width 118 height 14
type input "25SS015445"
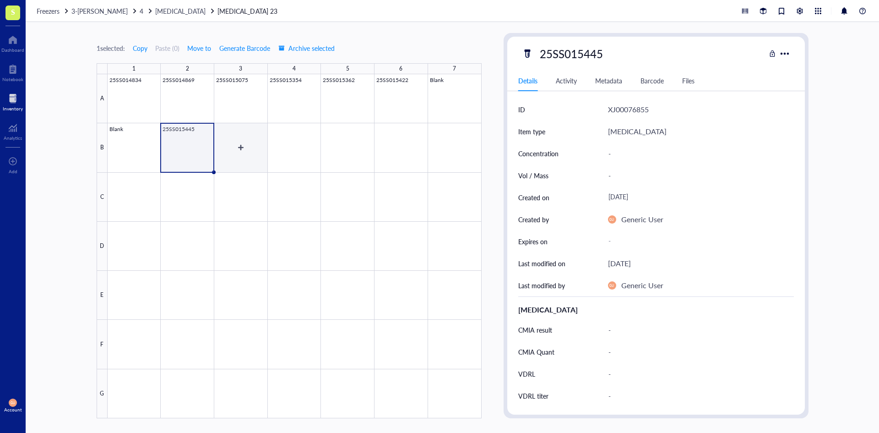
drag, startPoint x: 219, startPoint y: 141, endPoint x: 375, endPoint y: 140, distance: 156.6
click at [219, 141] on div at bounding box center [295, 246] width 374 height 344
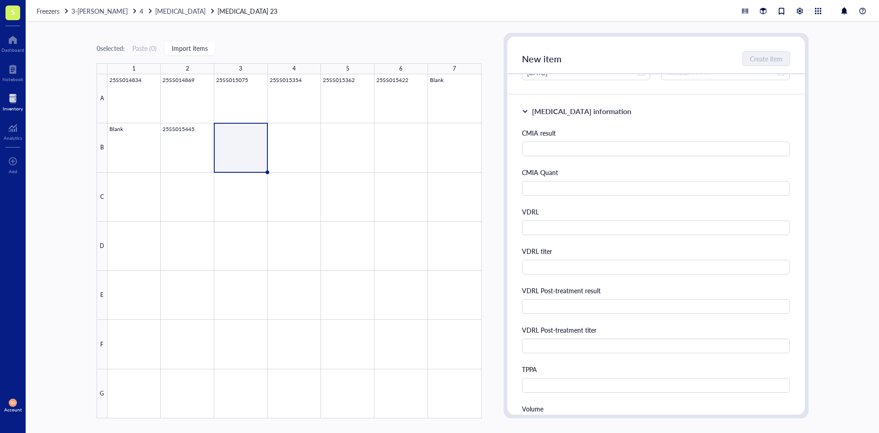
scroll to position [137, 0]
click at [563, 306] on input "text" at bounding box center [656, 304] width 268 height 15
type input "Reactive"
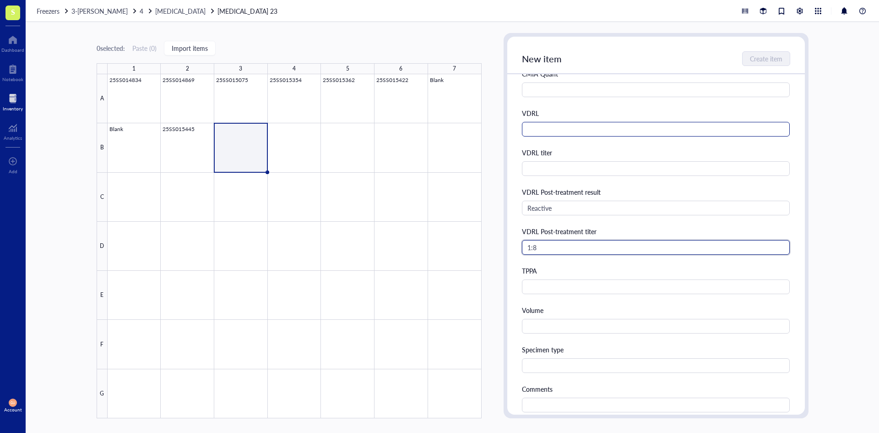
scroll to position [275, 0]
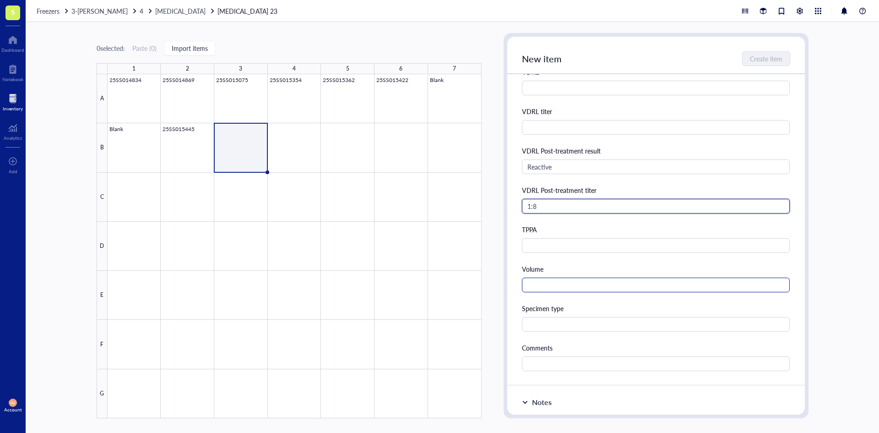
type input "1:8"
click at [564, 282] on input "text" at bounding box center [656, 284] width 268 height 15
type input "3.0 mL"
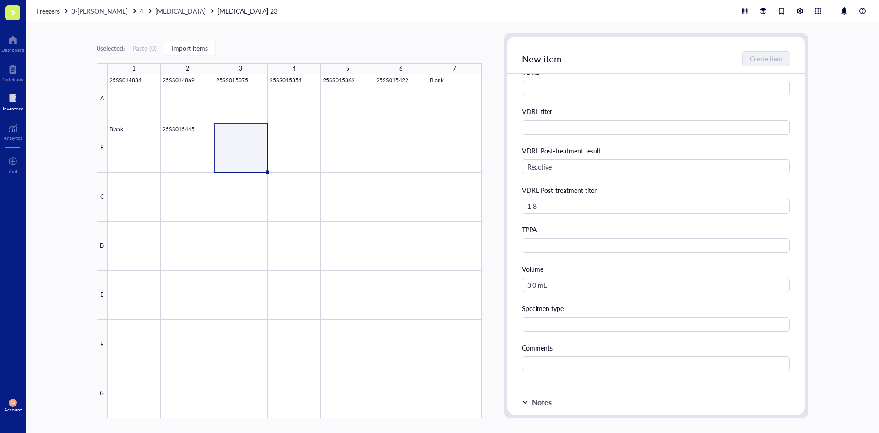
click at [570, 334] on div "CMIA result CMIA Quant VDRL VDRL titer VDRL Post-treatment result Reactive VDRL…" at bounding box center [656, 179] width 268 height 383
click at [573, 327] on input "text" at bounding box center [656, 324] width 268 height 15
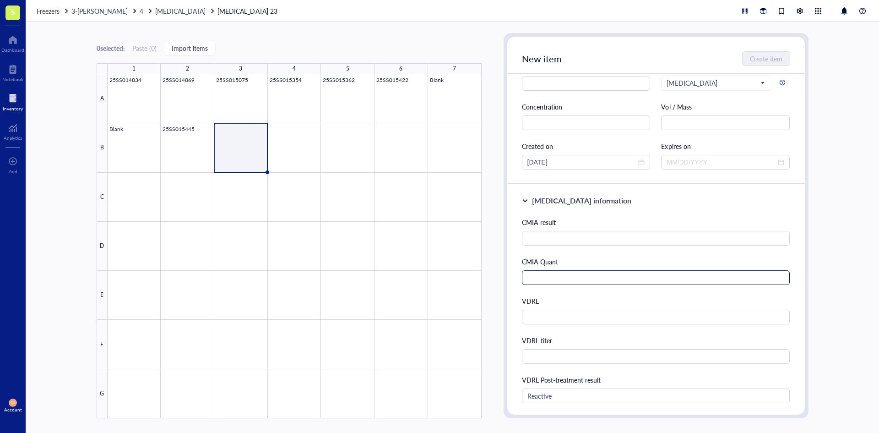
scroll to position [0, 0]
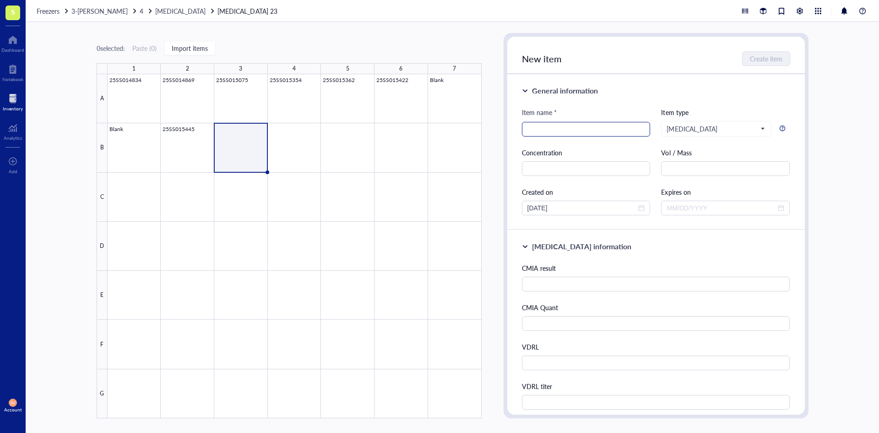
type input "Serum"
click at [588, 125] on input "search" at bounding box center [586, 129] width 118 height 14
type input "25SS015546"
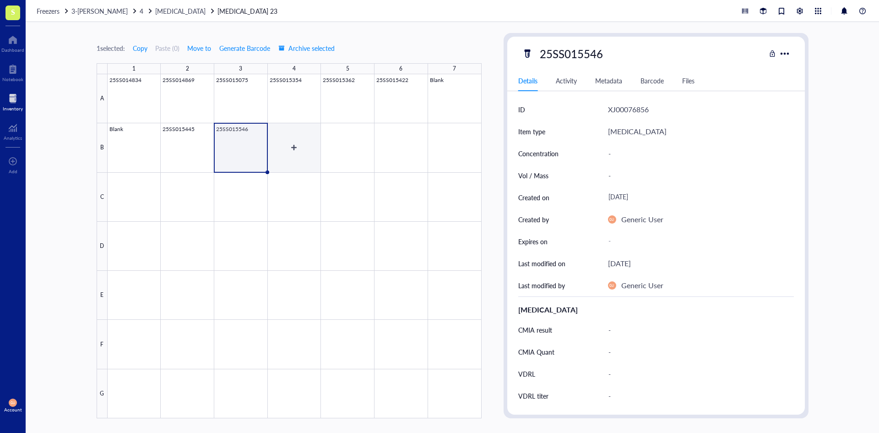
click at [292, 146] on div at bounding box center [295, 246] width 374 height 344
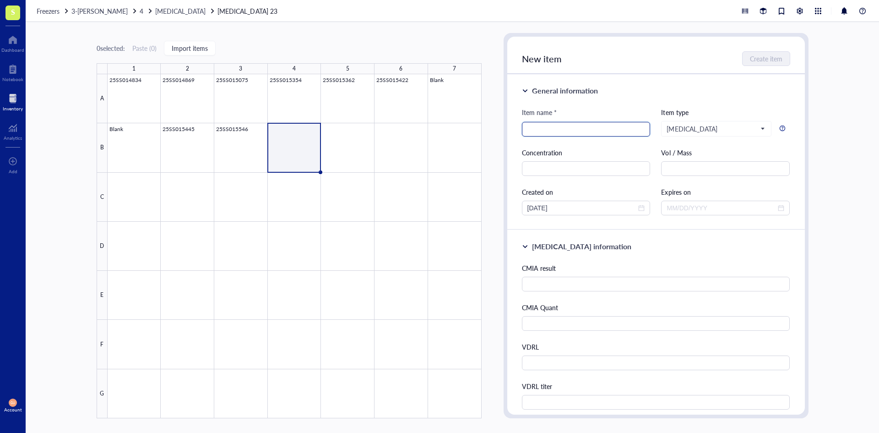
click at [555, 126] on input "search" at bounding box center [586, 129] width 118 height 14
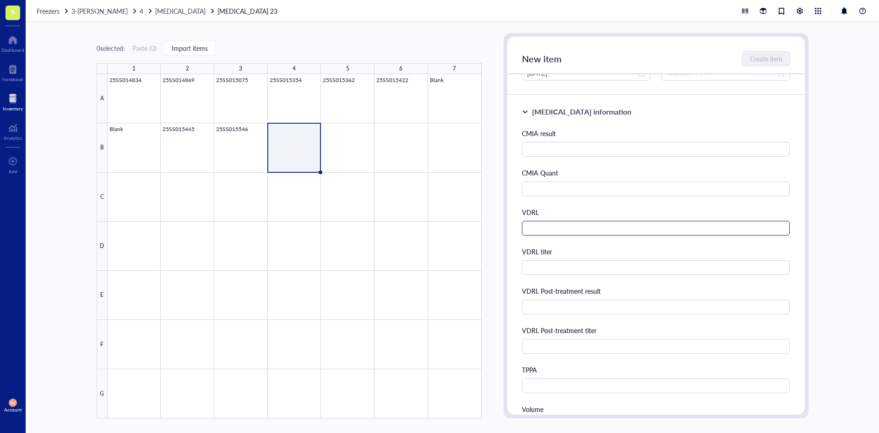
scroll to position [137, 0]
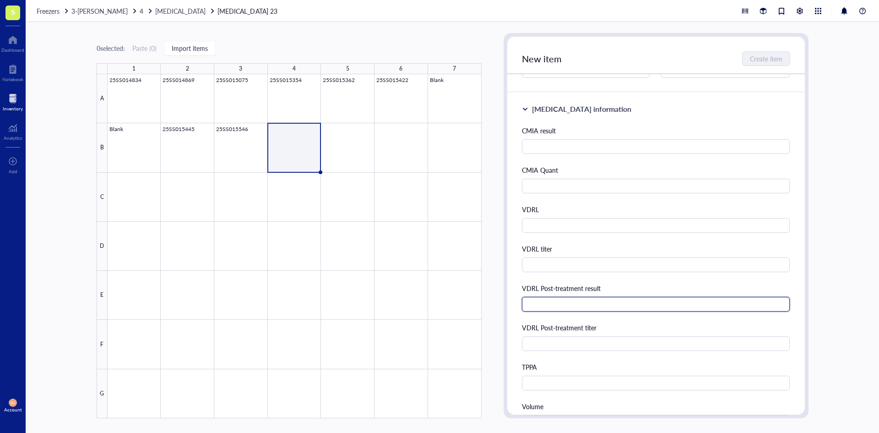
click at [583, 300] on input "text" at bounding box center [656, 304] width 268 height 15
type input "R"
type input "Reactive"
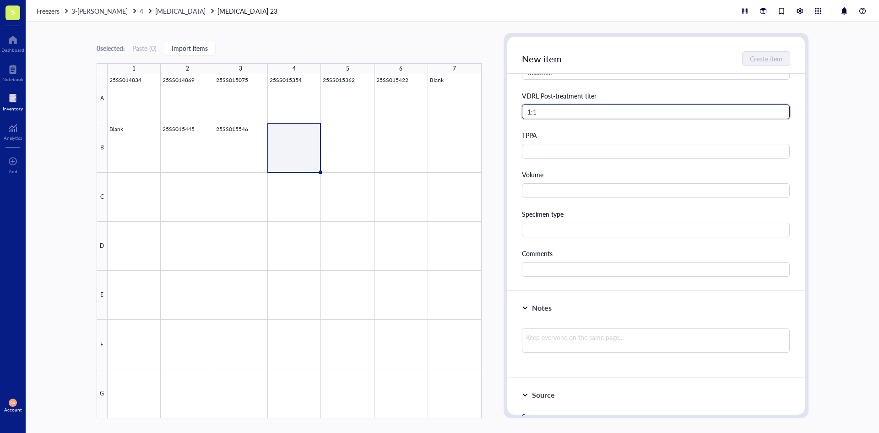
scroll to position [366, 0]
type input "1:1"
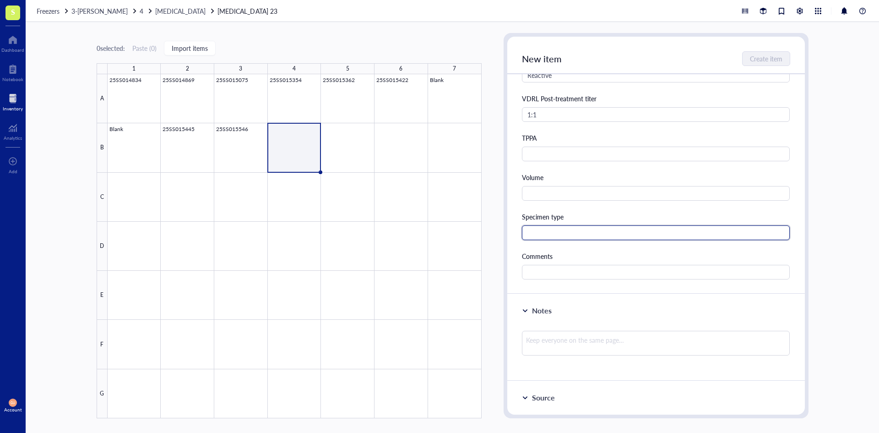
click at [565, 230] on input "text" at bounding box center [656, 232] width 268 height 15
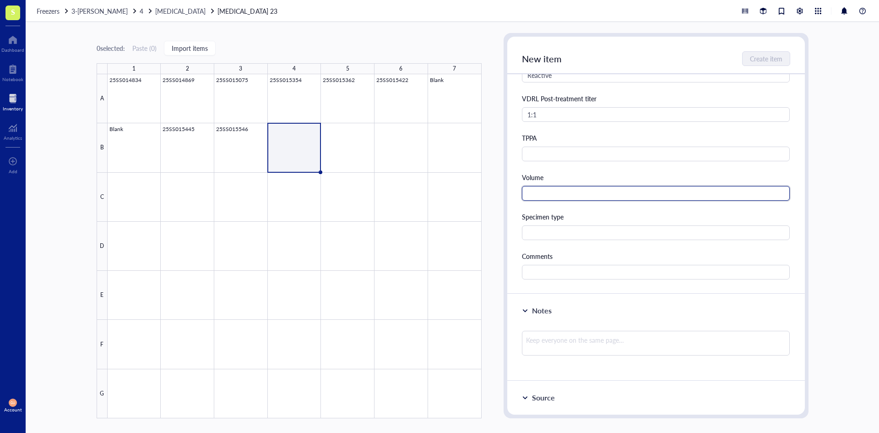
click at [557, 195] on input "text" at bounding box center [656, 193] width 268 height 15
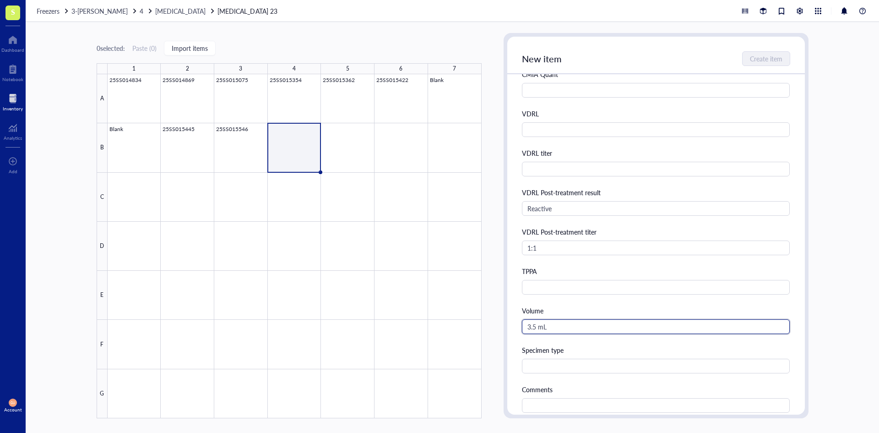
scroll to position [229, 0]
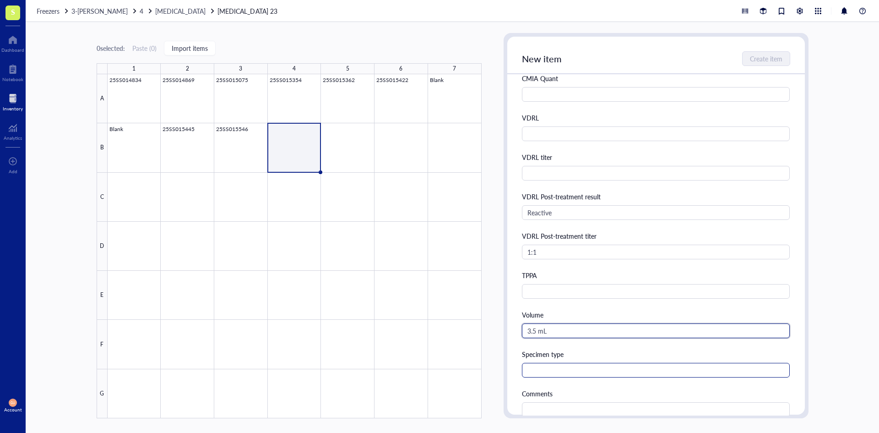
type input "3.5 mL"
click at [554, 372] on input "text" at bounding box center [656, 370] width 268 height 15
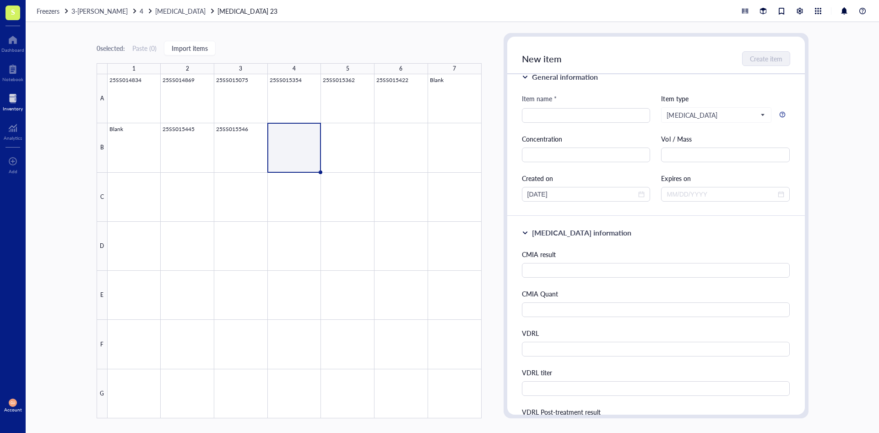
scroll to position [0, 0]
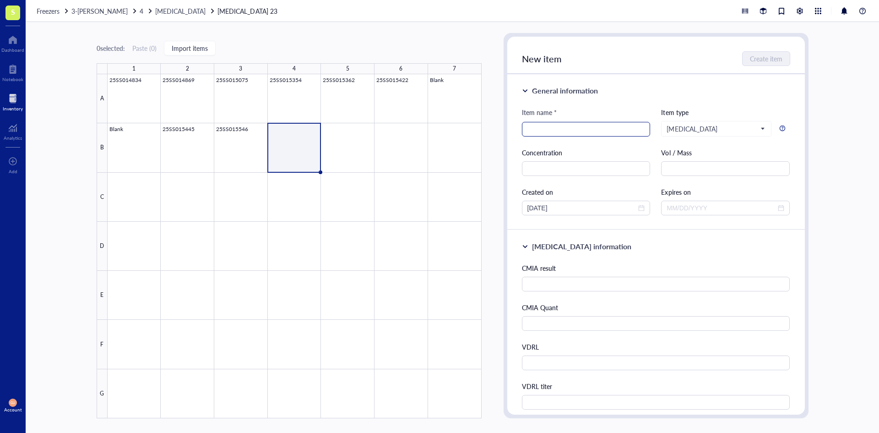
type input "Serum"
click at [563, 133] on input "search" at bounding box center [586, 129] width 118 height 14
type input "25SS015640"
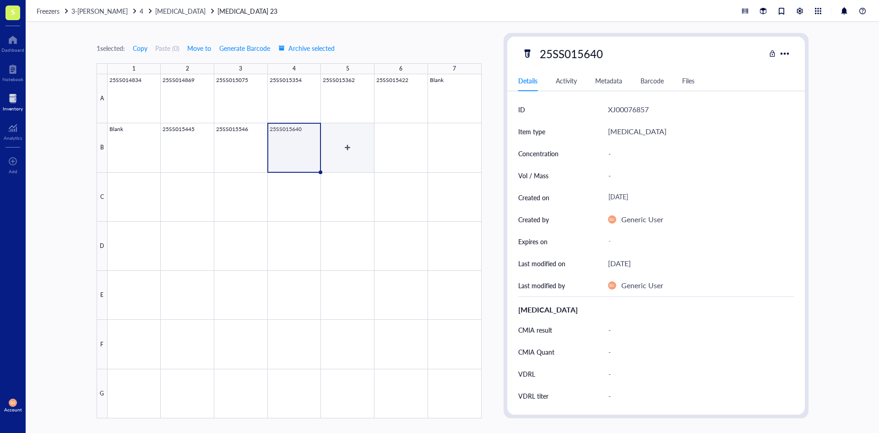
click at [354, 144] on div at bounding box center [295, 246] width 374 height 344
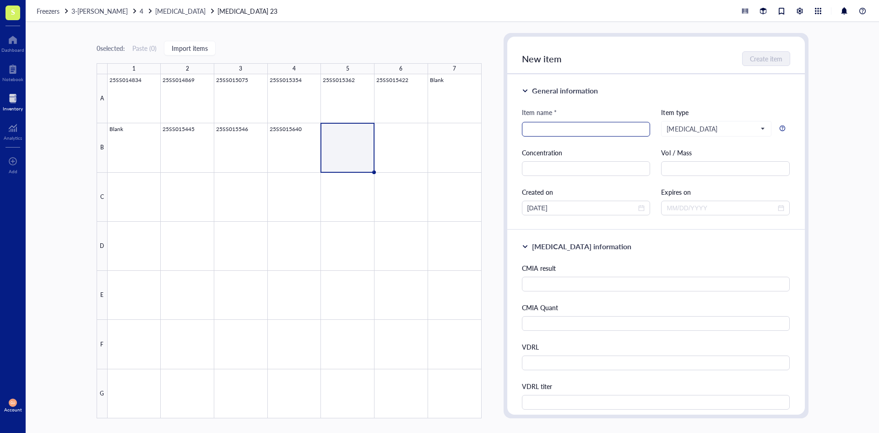
click at [557, 128] on input "search" at bounding box center [586, 129] width 118 height 14
click at [544, 287] on input "text" at bounding box center [656, 284] width 268 height 15
type input "Reactive"
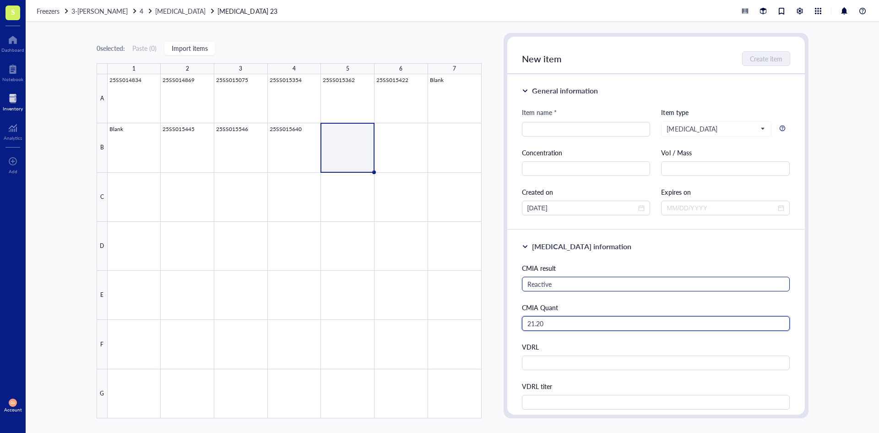
type input "21.20"
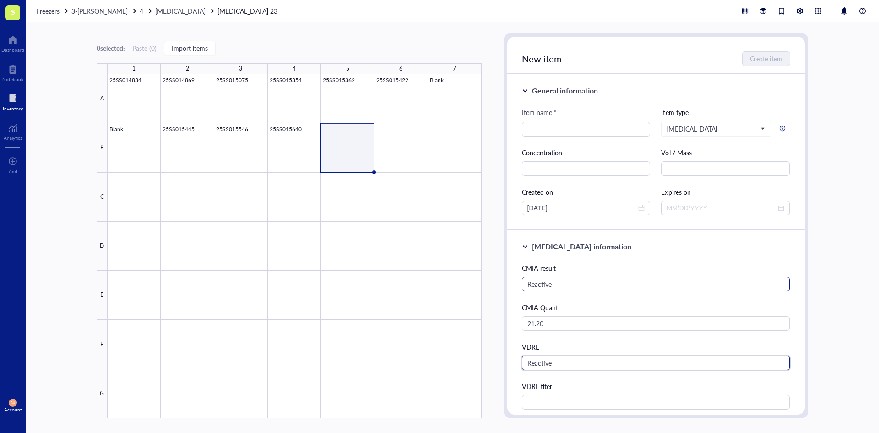
type input "Reactive"
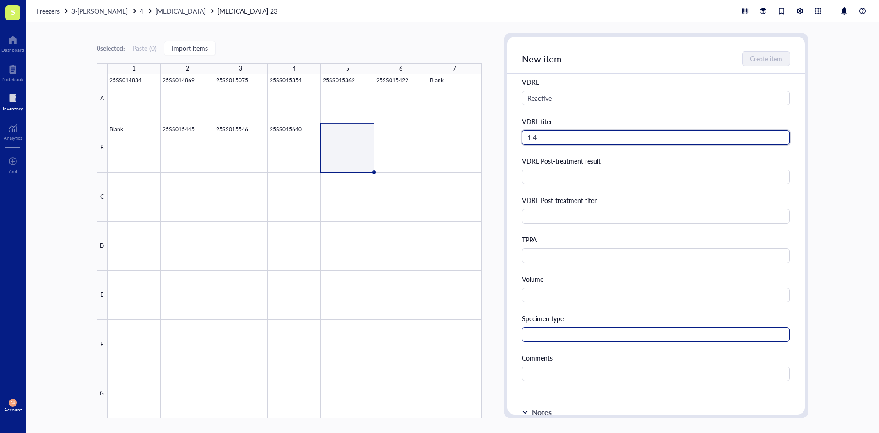
scroll to position [275, 0]
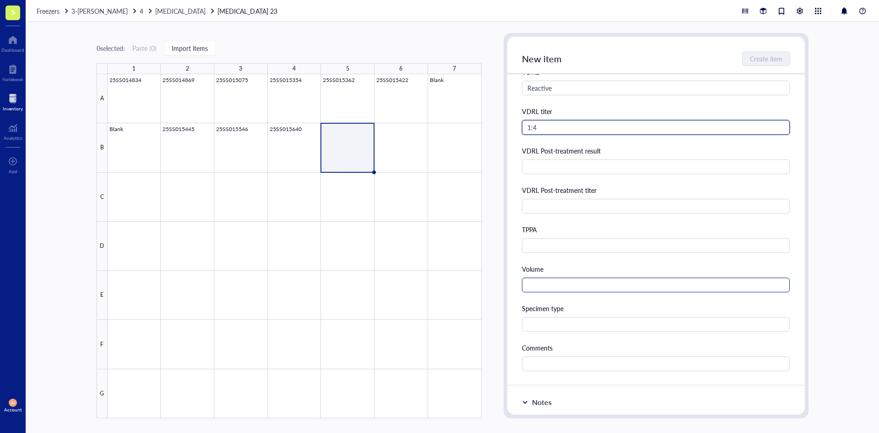
type input "1:4"
click at [546, 288] on input "text" at bounding box center [656, 284] width 268 height 15
type input "1.5 mL"
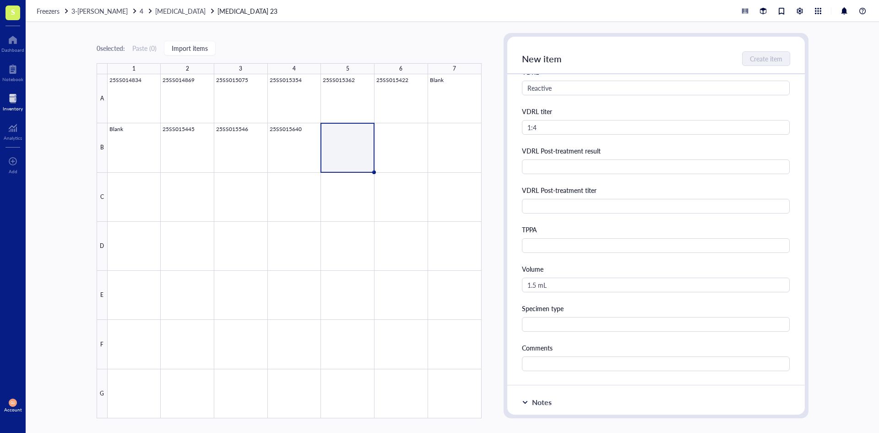
click at [541, 316] on div "Specimen type" at bounding box center [656, 317] width 268 height 28
click at [542, 326] on input "text" at bounding box center [656, 324] width 268 height 15
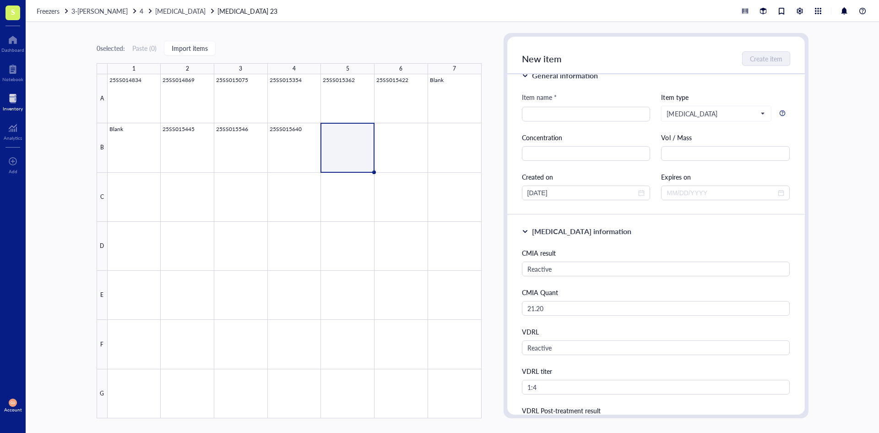
scroll to position [0, 0]
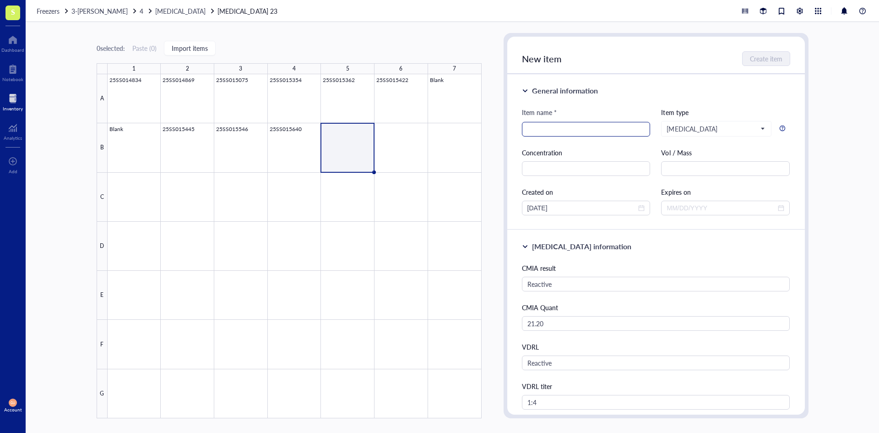
type input "Serum"
click at [570, 126] on input "search" at bounding box center [586, 129] width 118 height 14
type input "25SS015660"
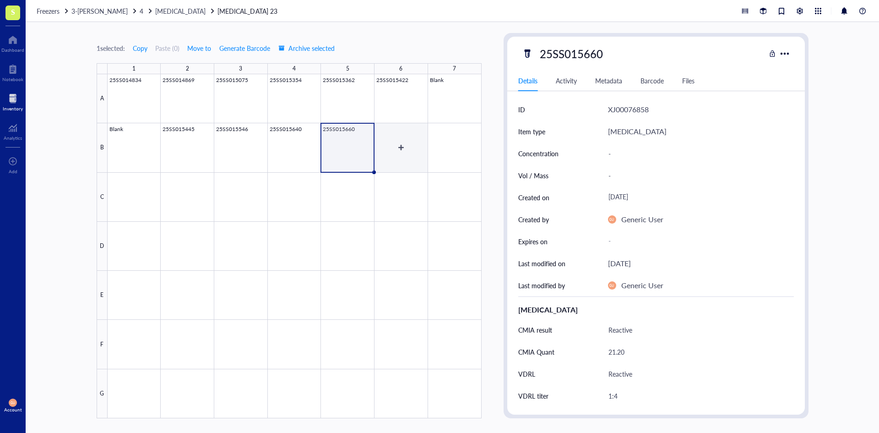
click at [399, 141] on div at bounding box center [295, 246] width 374 height 344
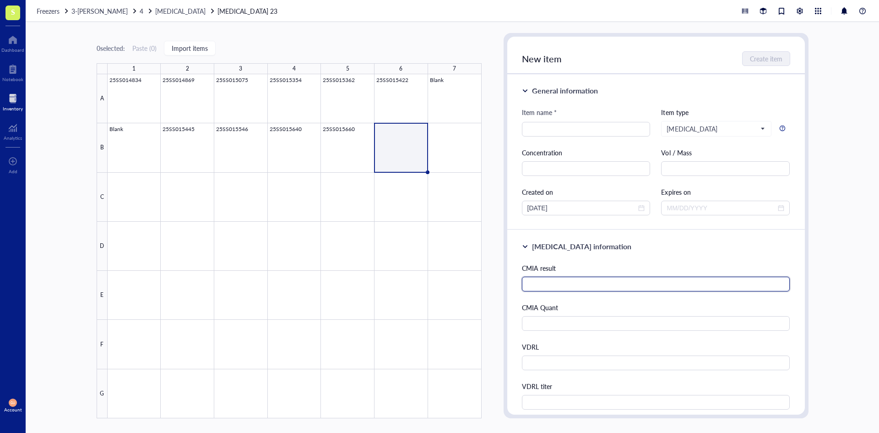
click at [586, 280] on input "text" at bounding box center [656, 284] width 268 height 15
type input "Reactive"
type input "q"
type input "21.84"
type input "Reactive"
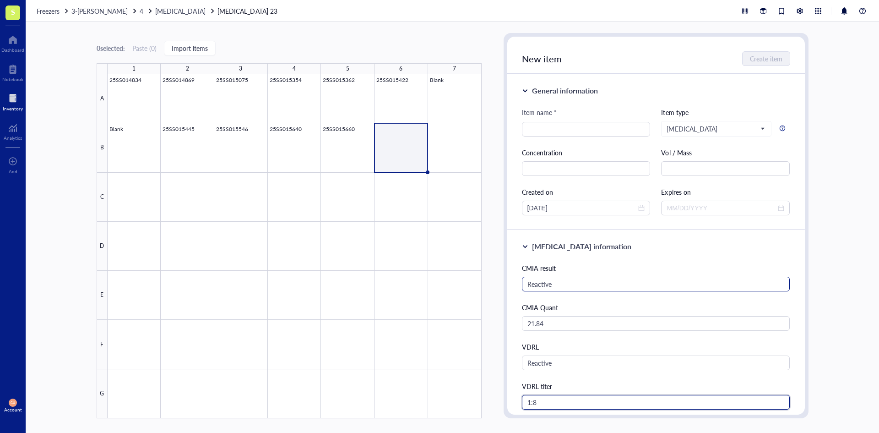
type input "1:8"
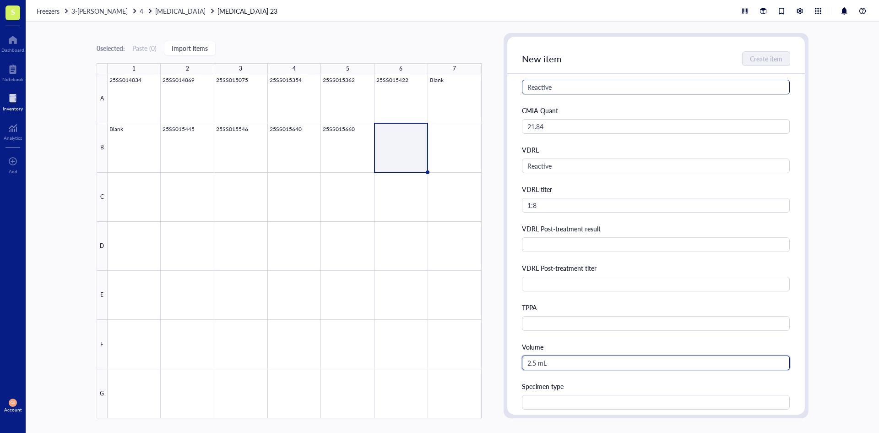
type input "2.5 mL"
type input "Serum"
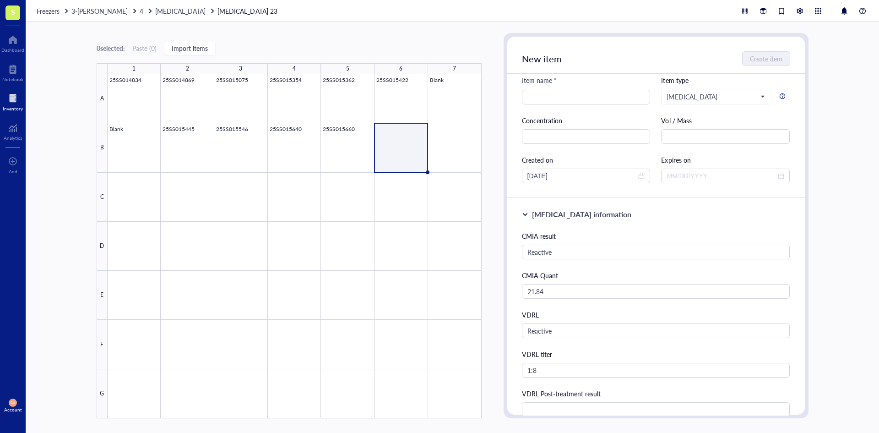
scroll to position [0, 0]
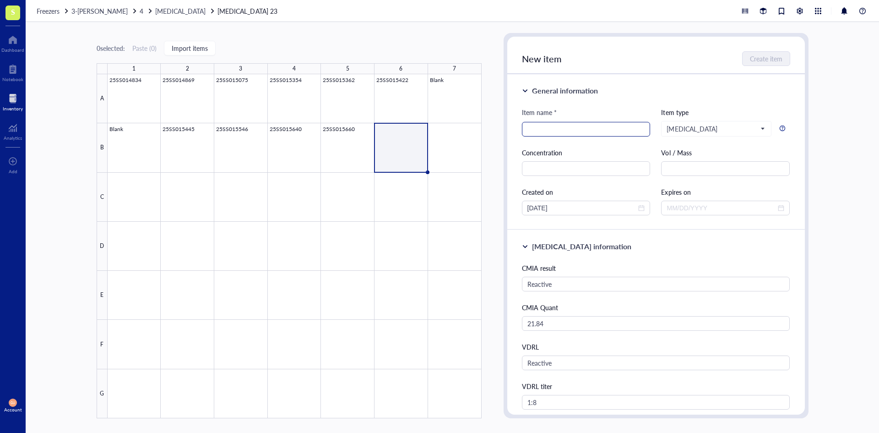
click at [561, 130] on input "search" at bounding box center [586, 129] width 118 height 14
type input "25SS015684"
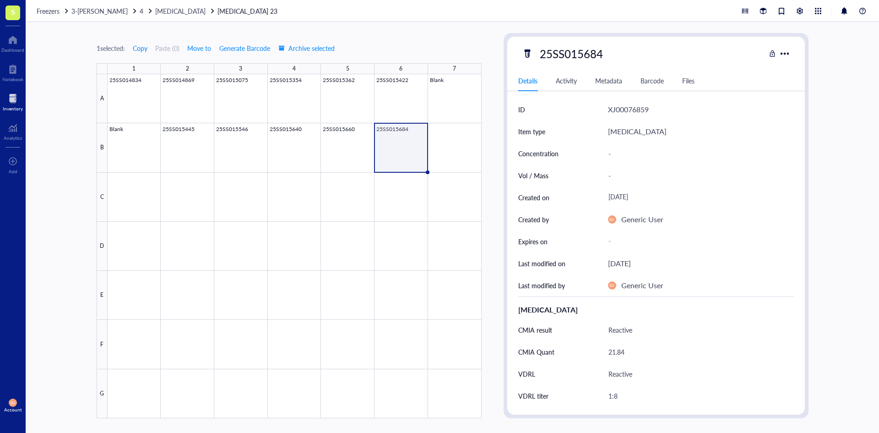
click at [103, 11] on span "3-[PERSON_NAME]" at bounding box center [99, 10] width 56 height 9
